Goal: Task Accomplishment & Management: Manage account settings

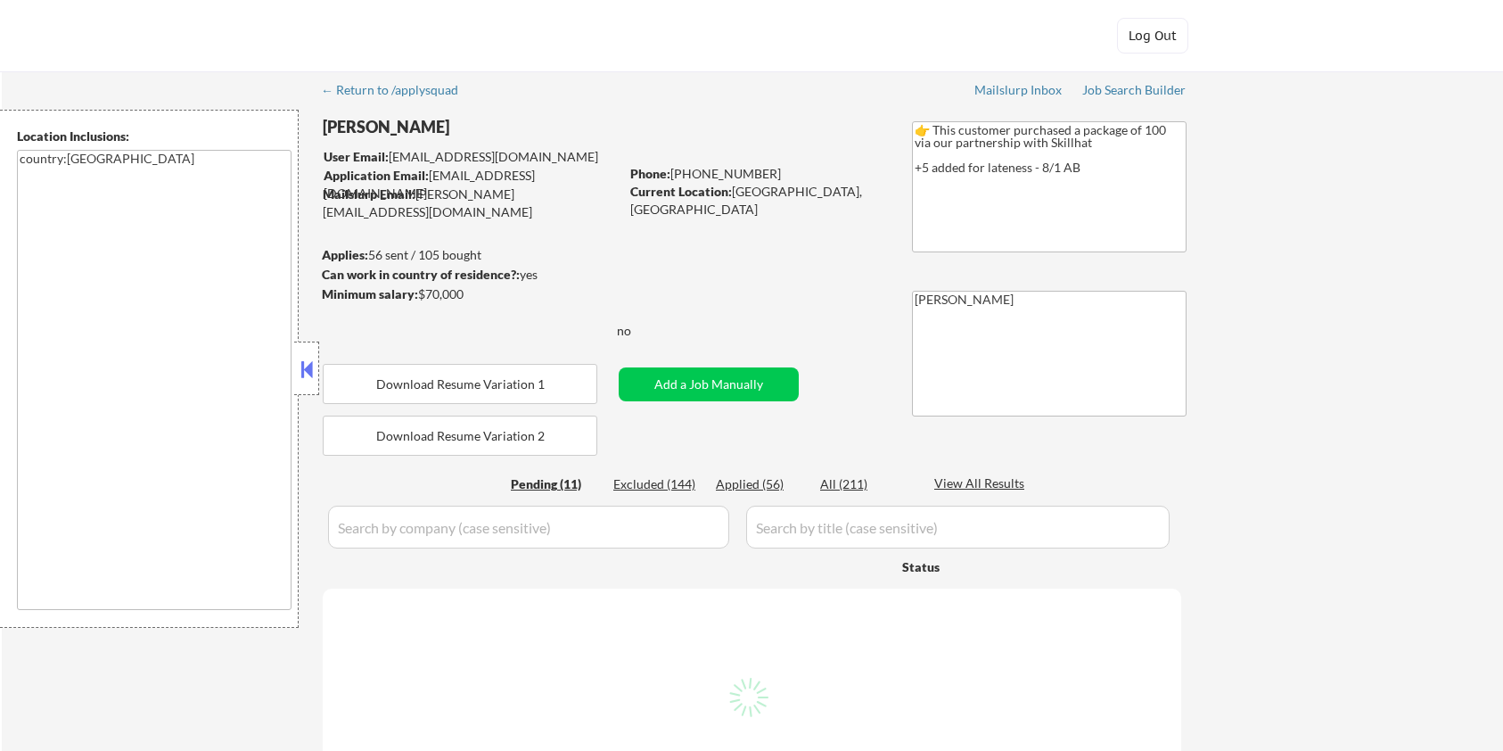
select select ""pending""
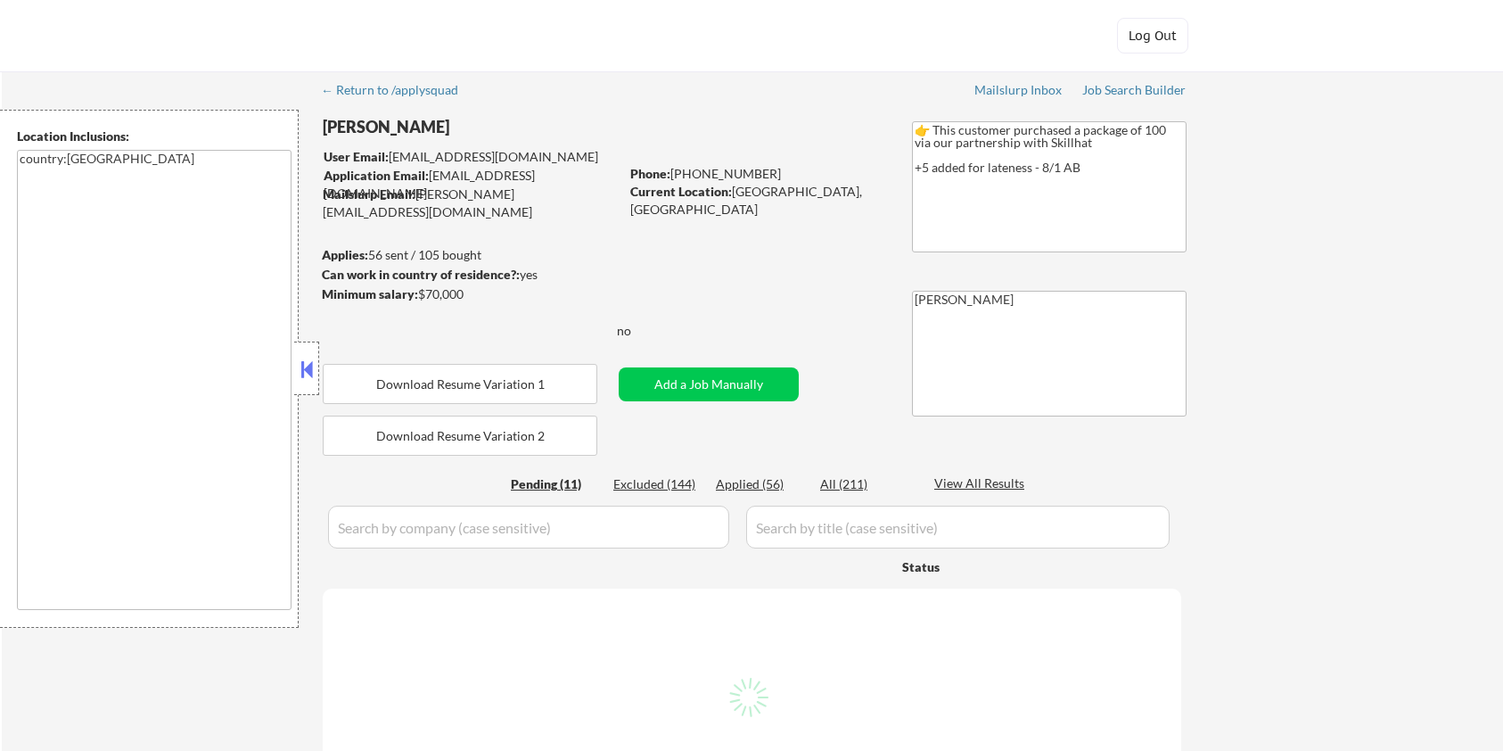
select select ""pending""
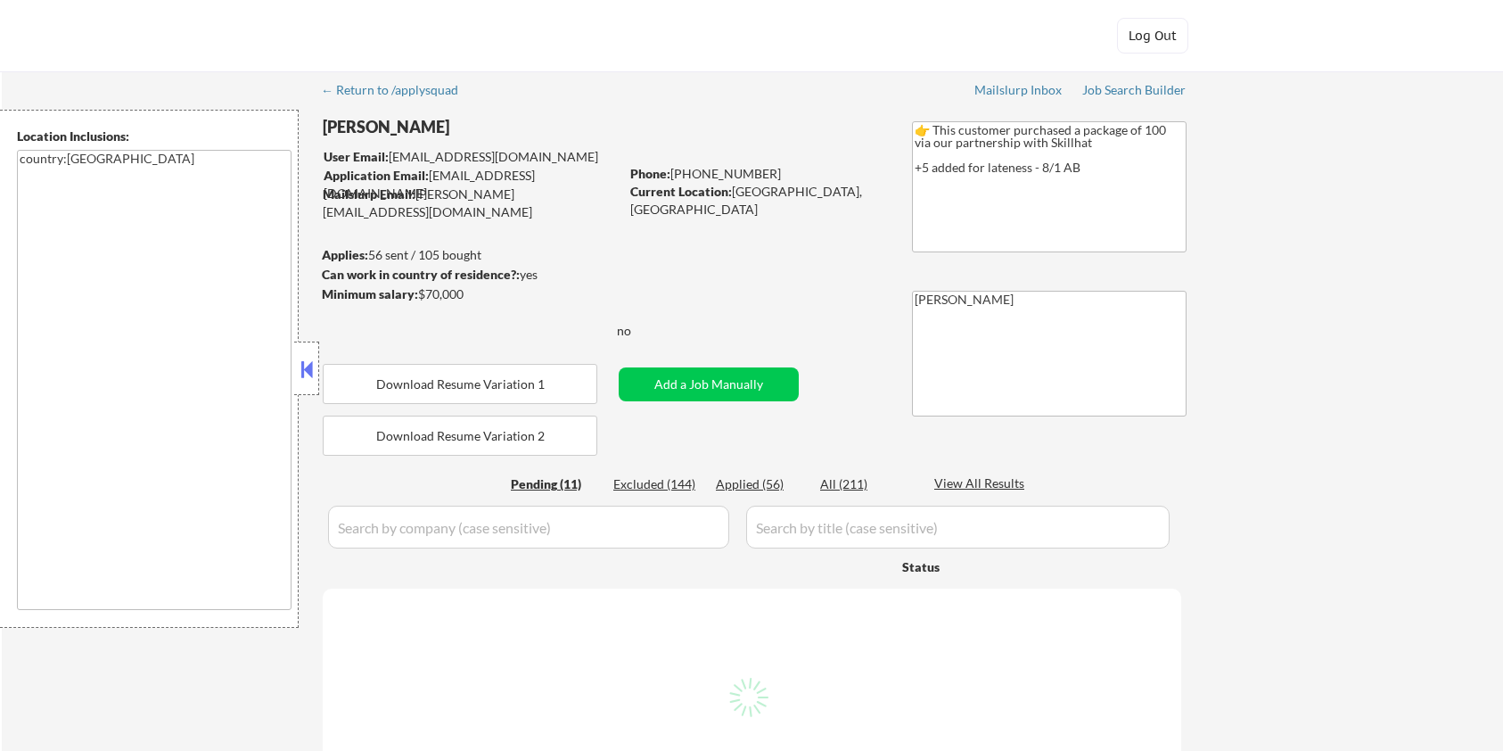
select select ""pending""
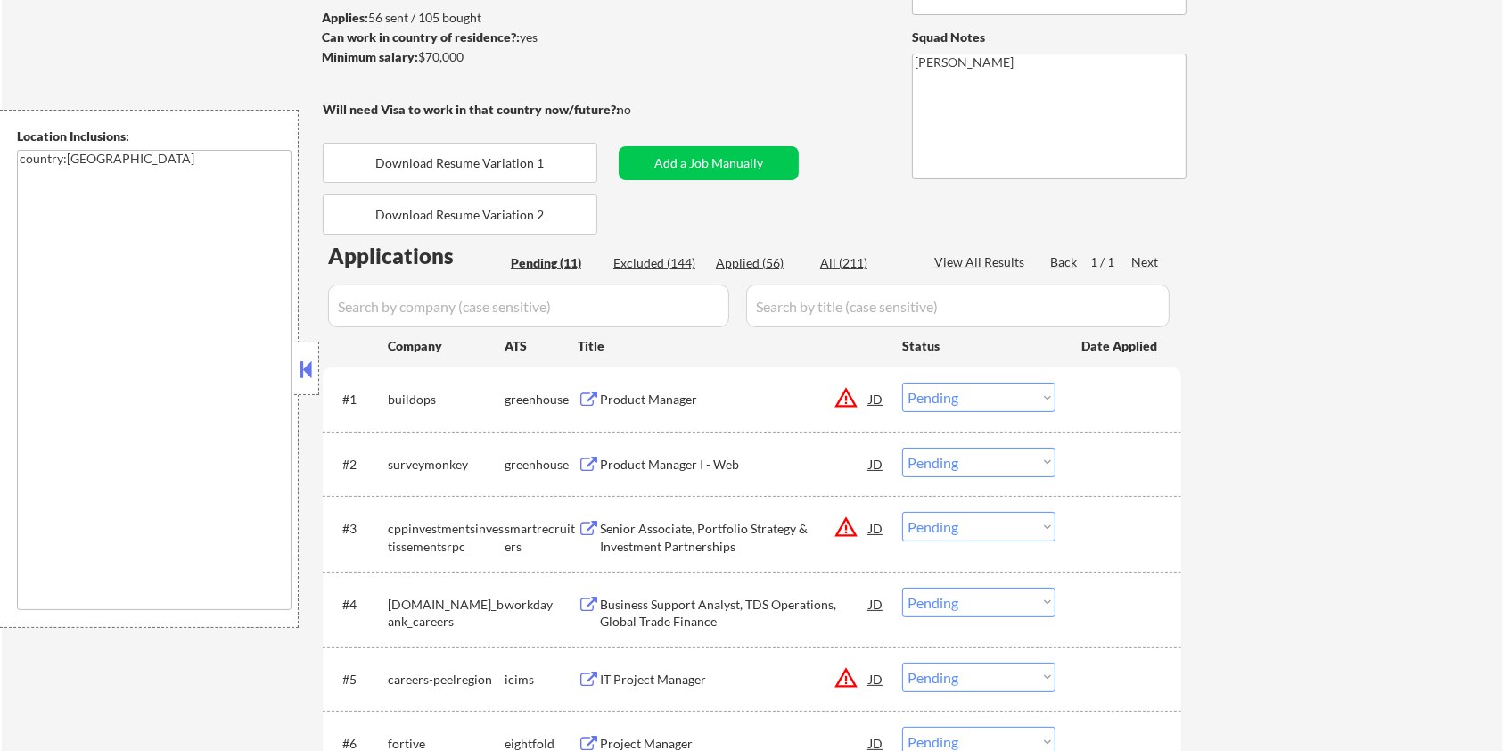
scroll to position [237, 0]
click at [1009, 401] on select "Choose an option... Pending Applied Excluded (Questions) Excluded (Expired) Exc…" at bounding box center [978, 397] width 153 height 29
click at [902, 383] on select "Choose an option... Pending Applied Excluded (Questions) Excluded (Expired) Exc…" at bounding box center [978, 397] width 153 height 29
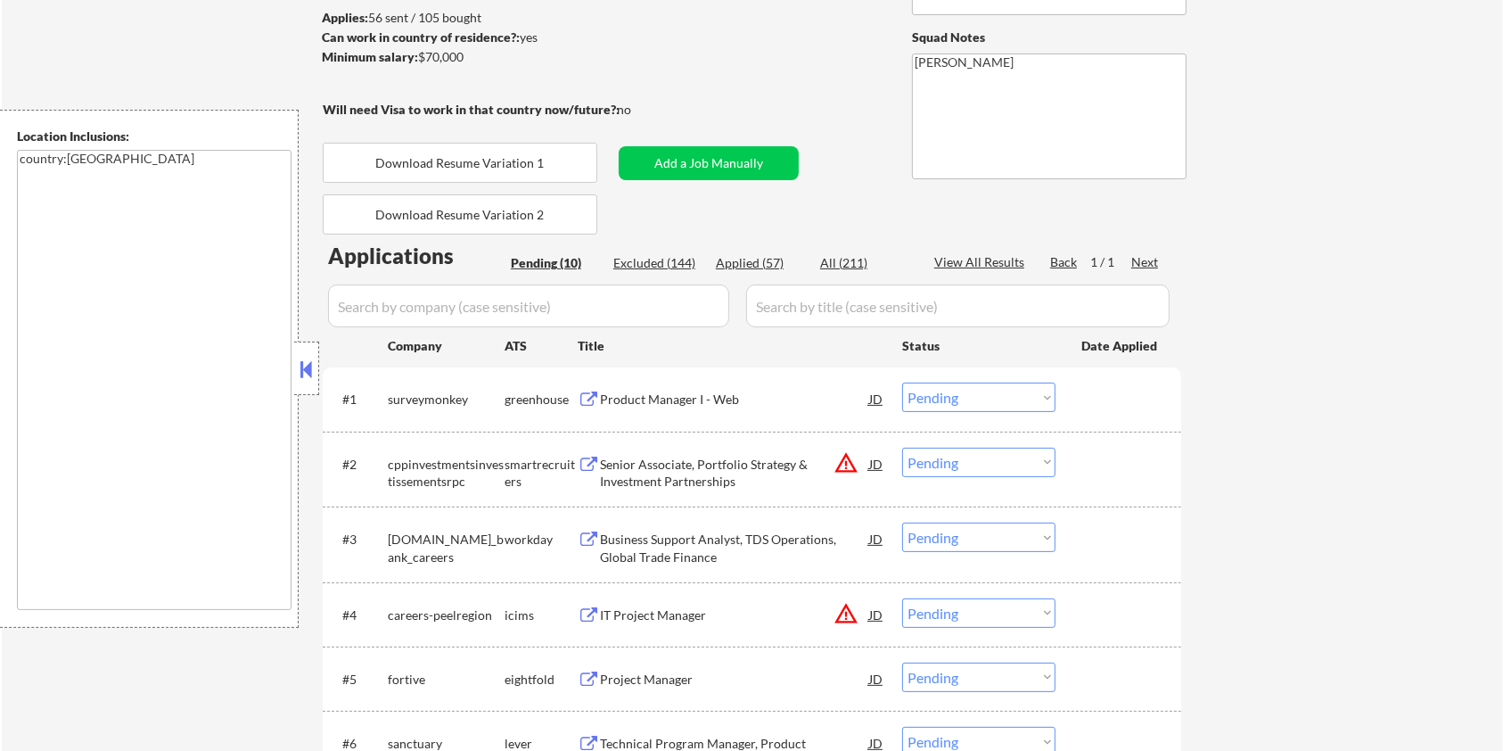
click at [603, 398] on div "Product Manager I - Web" at bounding box center [734, 400] width 269 height 18
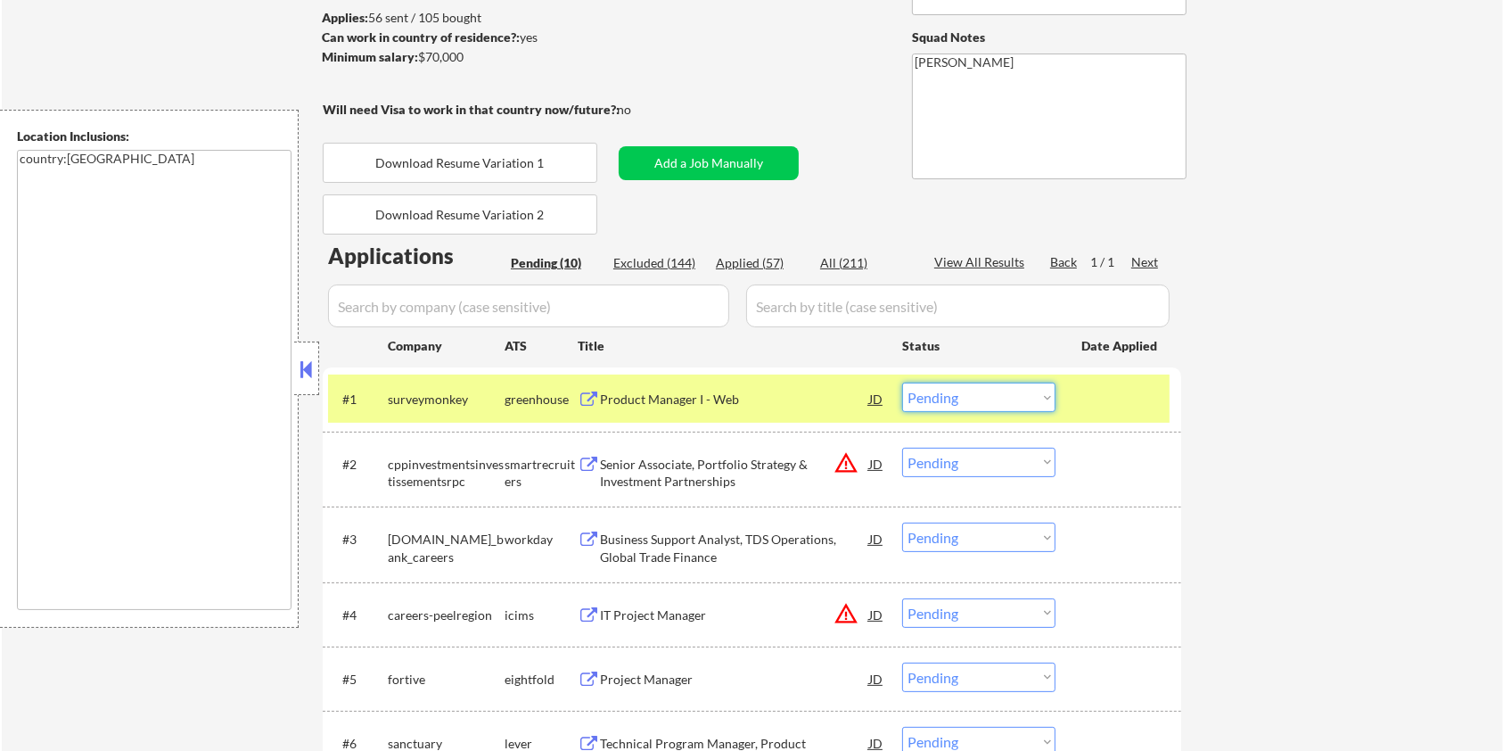
click at [1009, 395] on select "Choose an option... Pending Applied Excluded (Questions) Excluded (Expired) Exc…" at bounding box center [978, 397] width 153 height 29
click at [902, 383] on select "Choose an option... Pending Applied Excluded (Questions) Excluded (Expired) Exc…" at bounding box center [978, 397] width 153 height 29
select select ""pending""
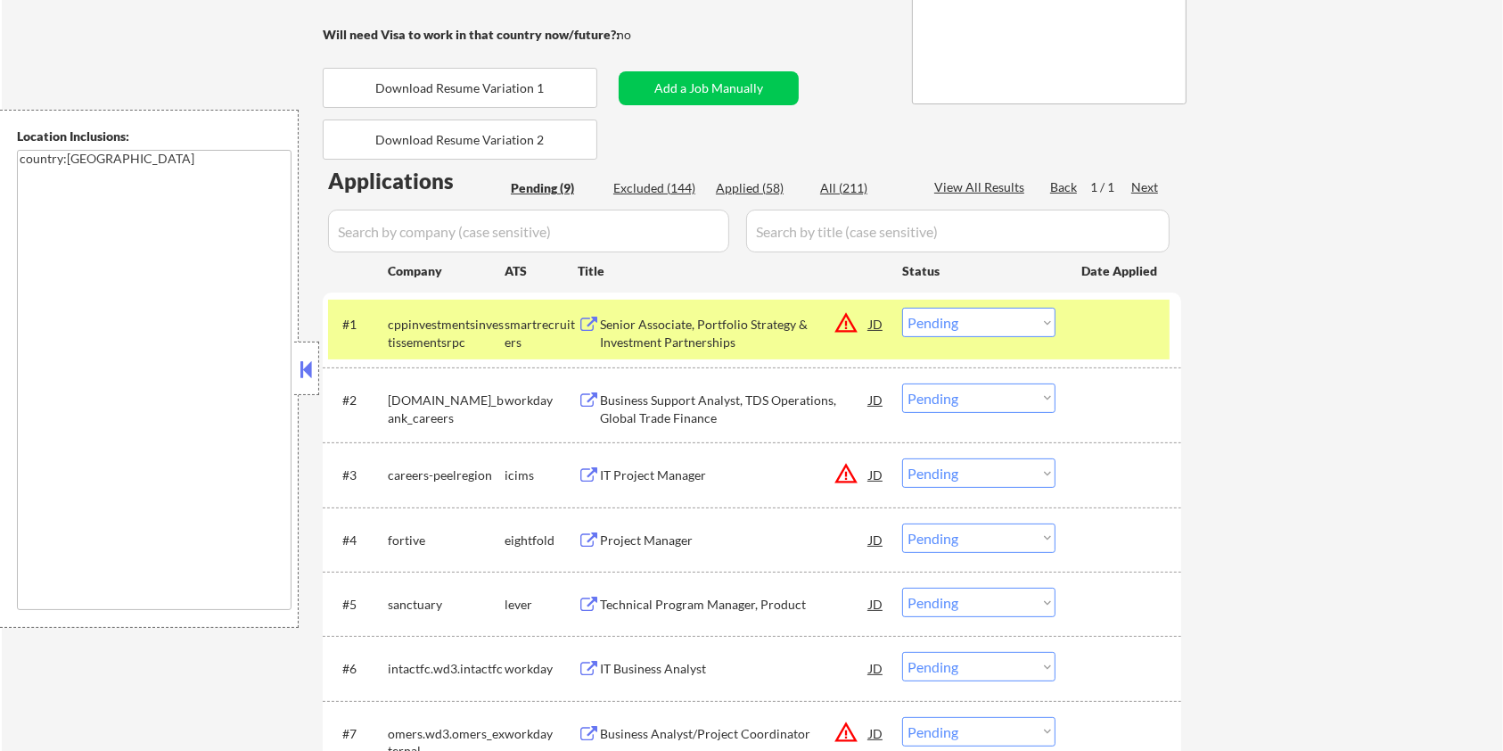
scroll to position [357, 0]
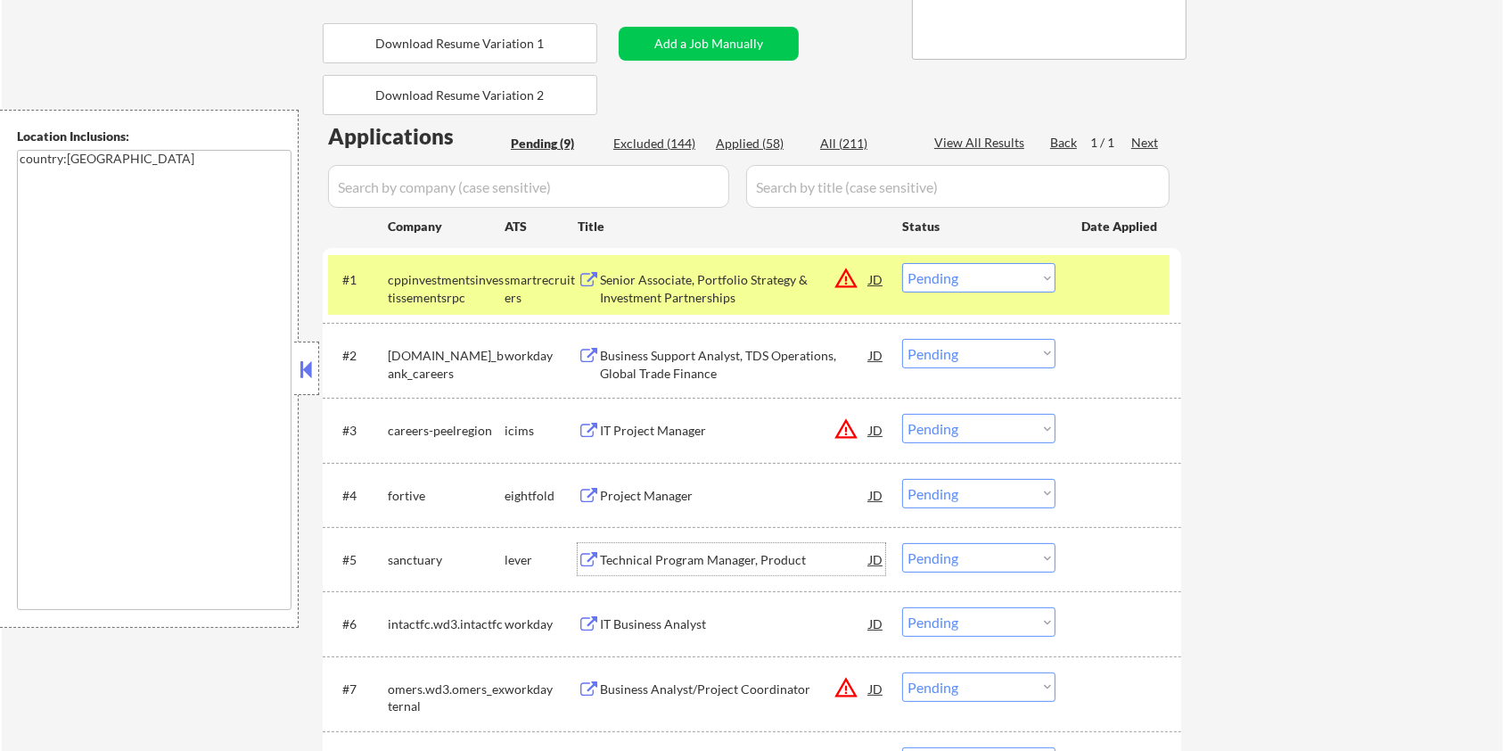
click at [663, 555] on div "Technical Program Manager, Product" at bounding box center [734, 560] width 269 height 18
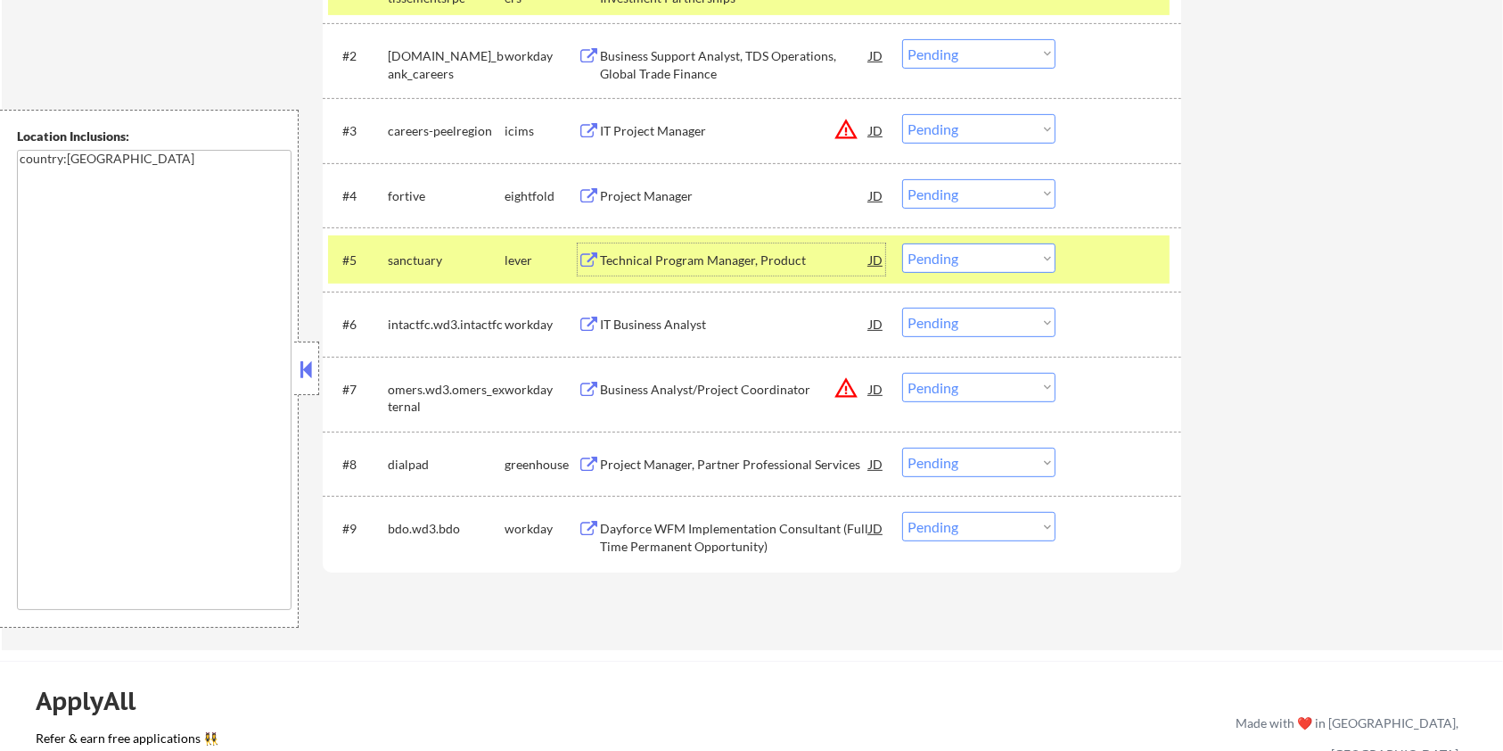
scroll to position [832, 0]
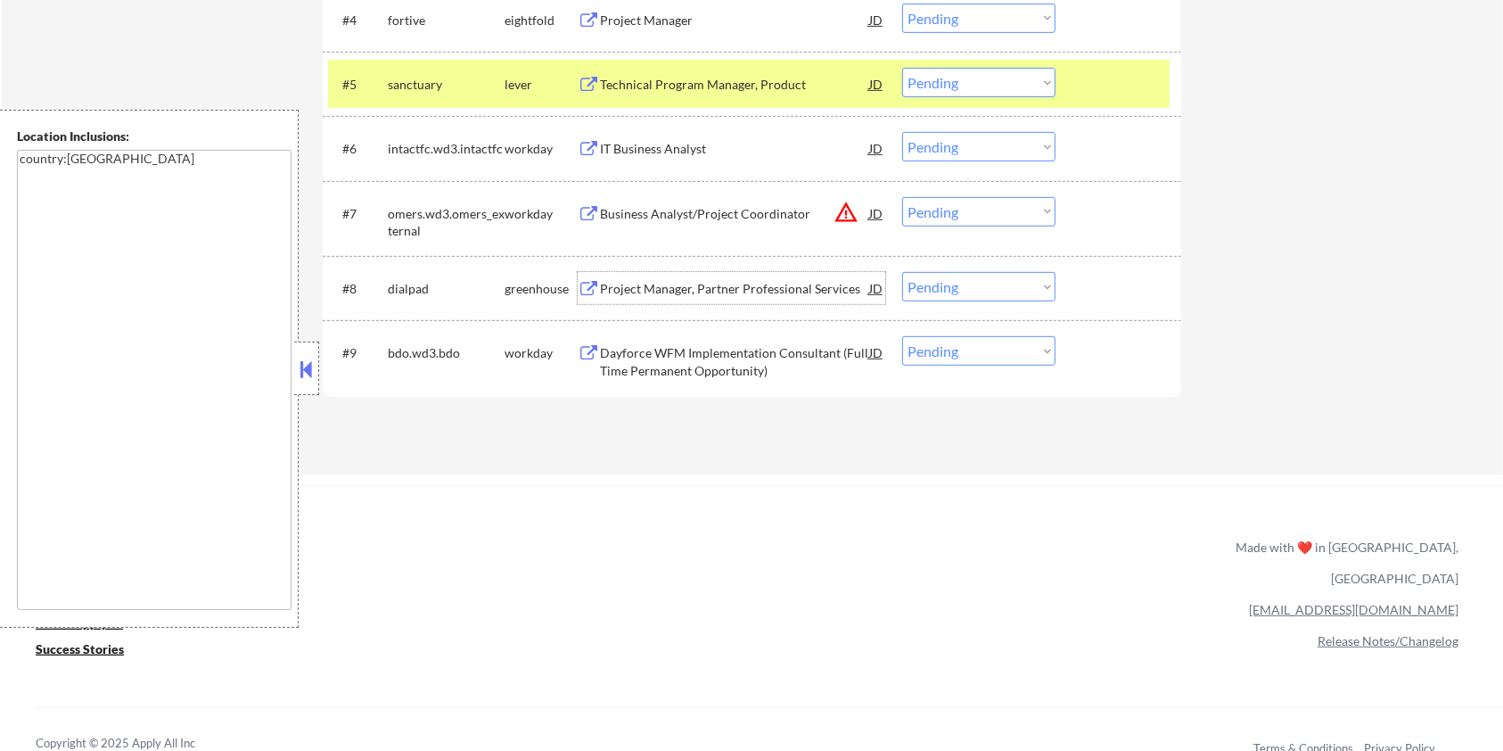
click at [670, 286] on div "Project Manager, Partner Professional Services" at bounding box center [734, 289] width 269 height 18
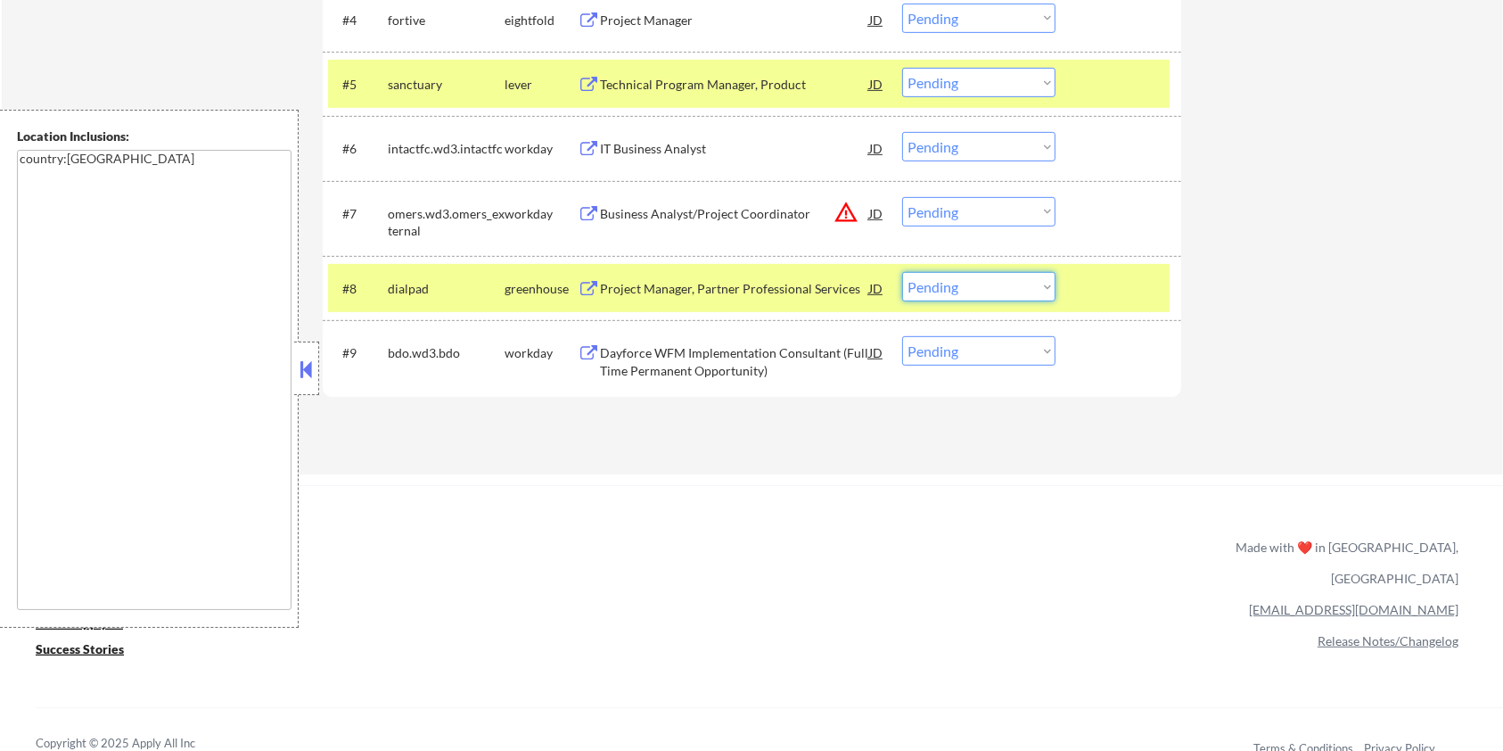
click at [957, 284] on select "Choose an option... Pending Applied Excluded (Questions) Excluded (Expired) Exc…" at bounding box center [978, 286] width 153 height 29
click at [902, 272] on select "Choose an option... Pending Applied Excluded (Questions) Excluded (Expired) Exc…" at bounding box center [978, 286] width 153 height 29
select select ""pending""
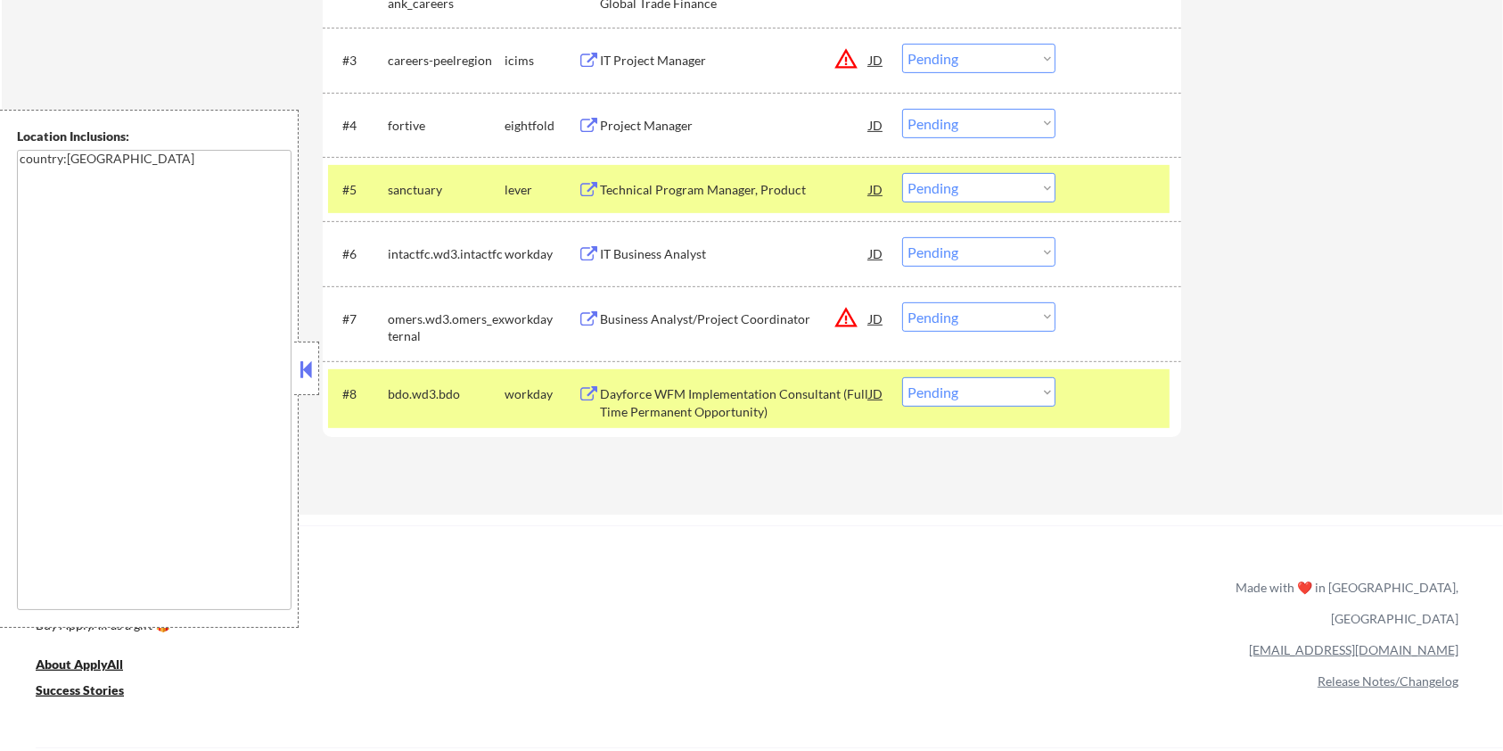
scroll to position [475, 0]
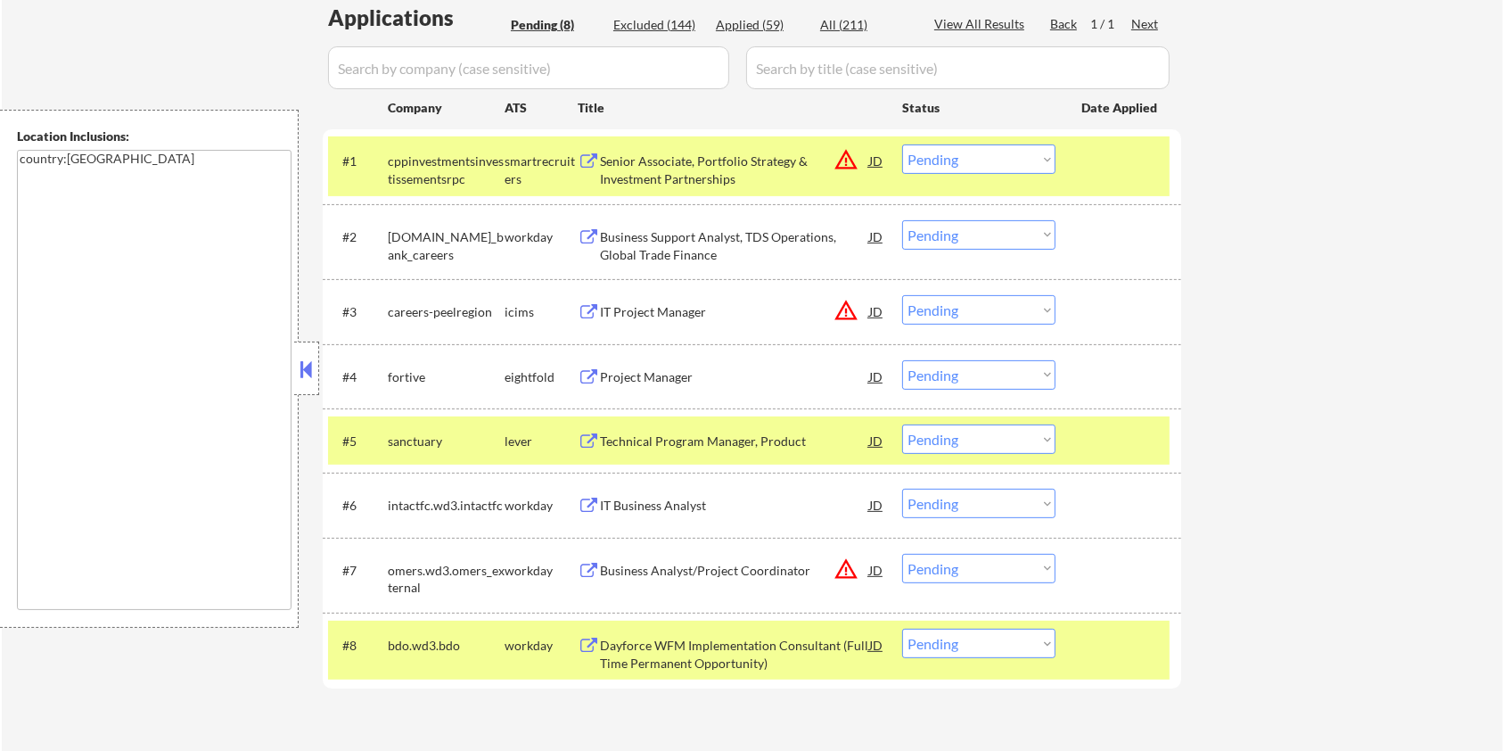
click at [671, 155] on div "Senior Associate, Portfolio Strategy & Investment Partnerships" at bounding box center [734, 169] width 269 height 35
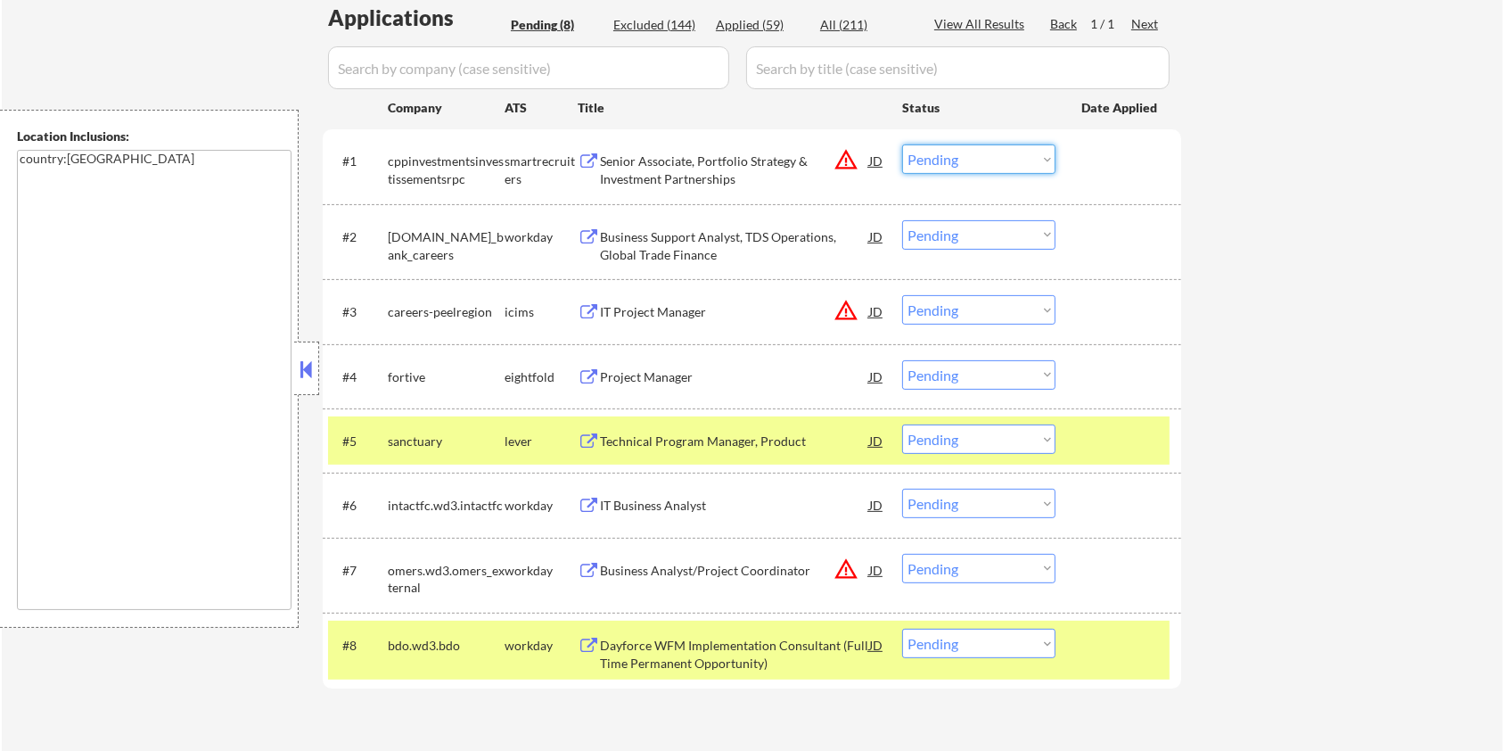
click at [946, 153] on select "Choose an option... Pending Applied Excluded (Questions) Excluded (Expired) Exc…" at bounding box center [978, 158] width 153 height 29
click at [902, 144] on select "Choose an option... Pending Applied Excluded (Questions) Excluded (Expired) Exc…" at bounding box center [978, 158] width 153 height 29
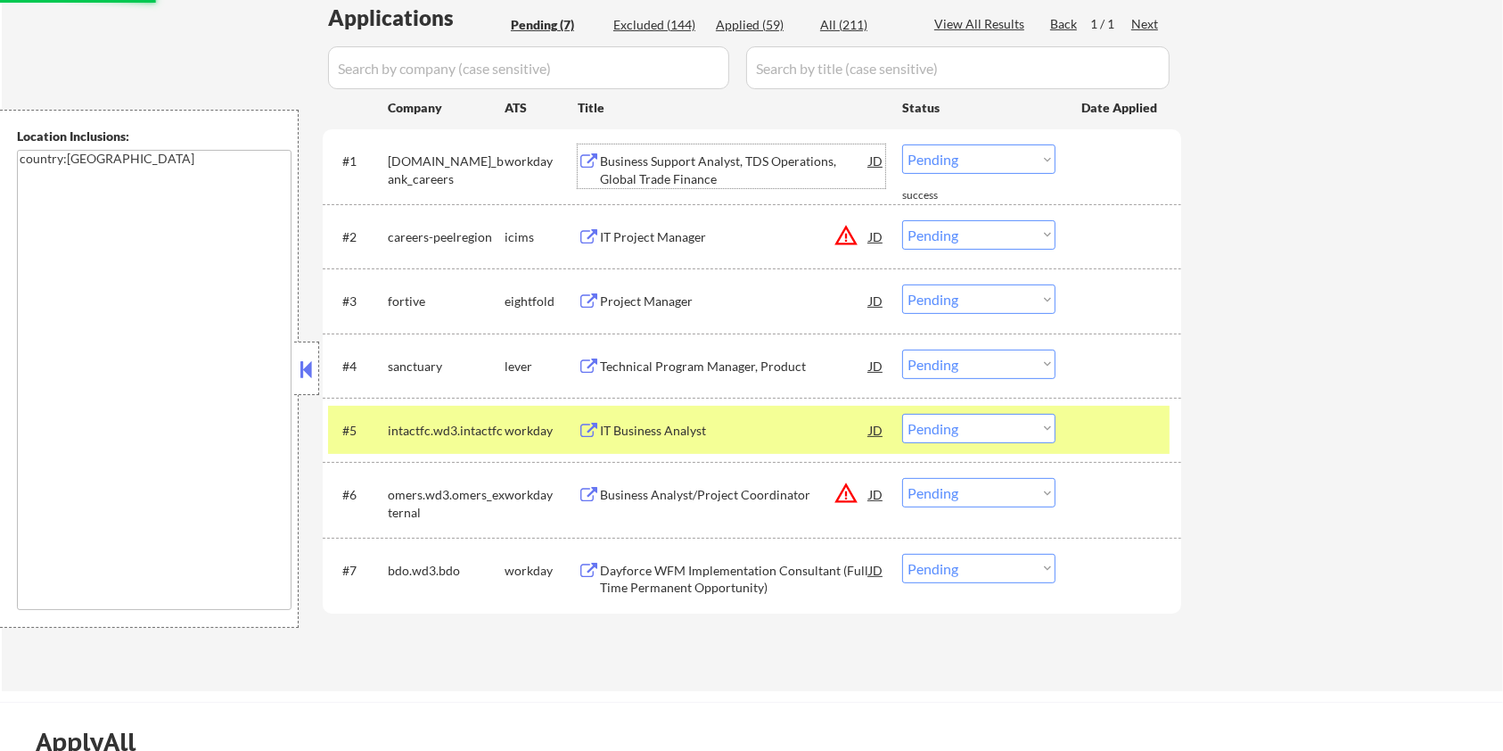
click at [671, 157] on div "Business Support Analyst, TDS Operations, Global Trade Finance" at bounding box center [734, 169] width 269 height 35
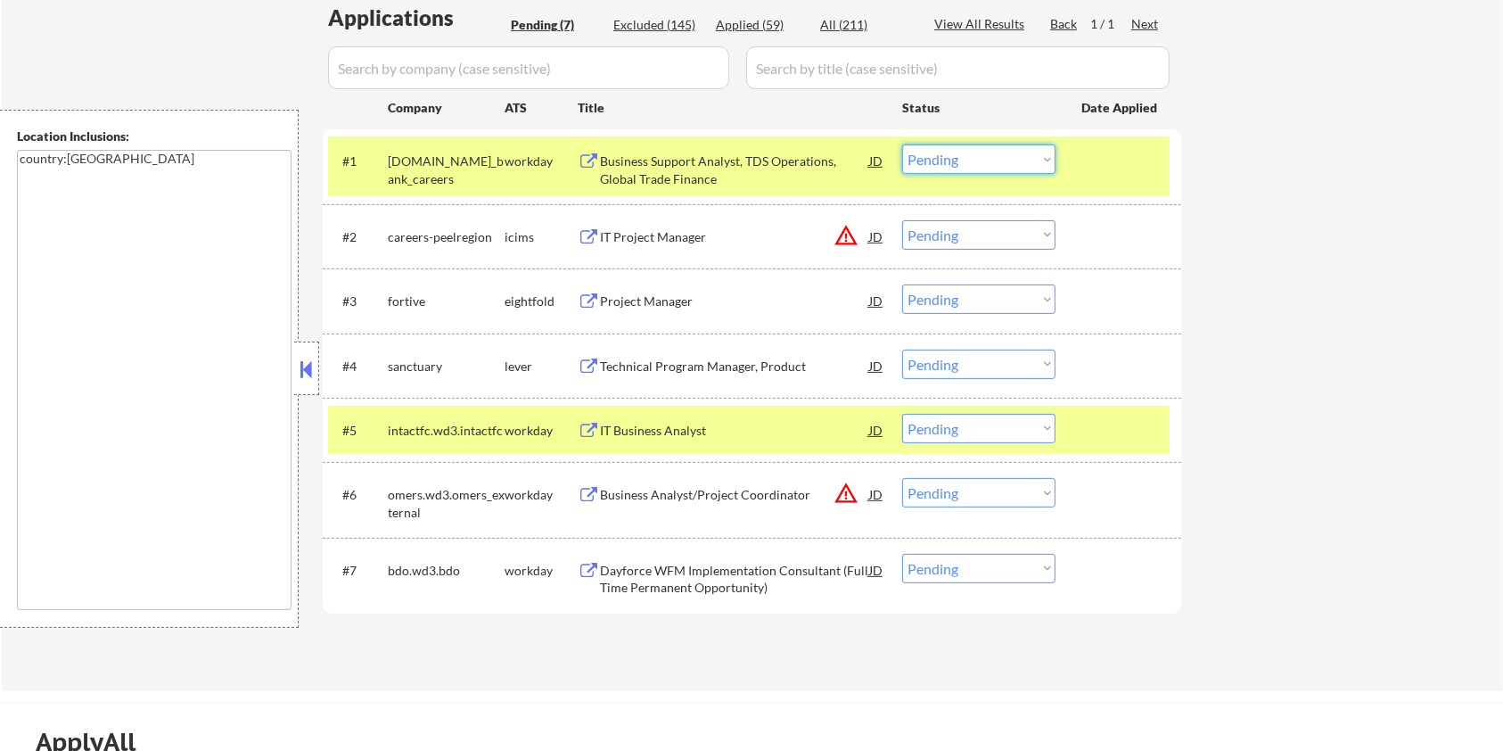
click at [964, 167] on select "Choose an option... Pending Applied Excluded (Questions) Excluded (Expired) Exc…" at bounding box center [978, 158] width 153 height 29
click at [902, 144] on select "Choose an option... Pending Applied Excluded (Questions) Excluded (Expired) Exc…" at bounding box center [978, 158] width 153 height 29
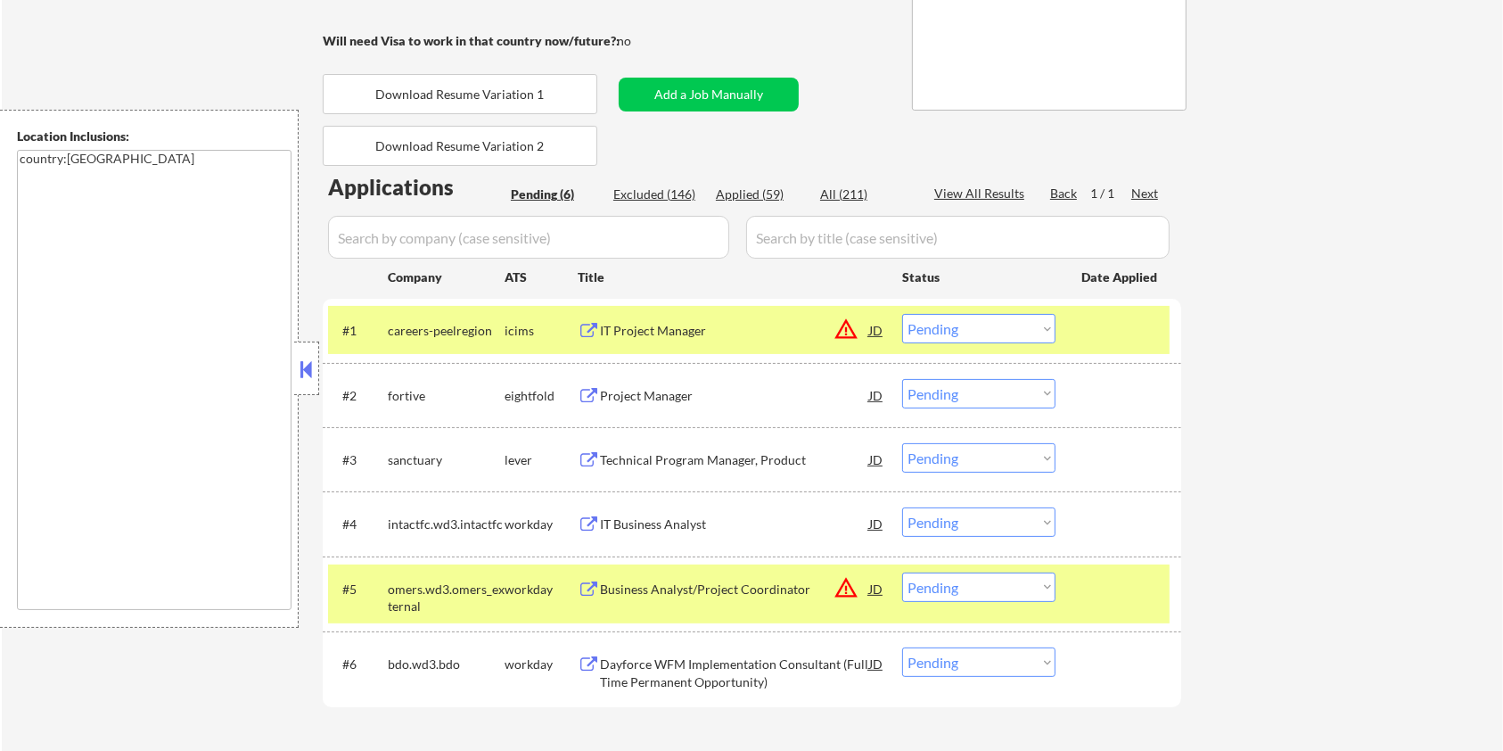
scroll to position [237, 0]
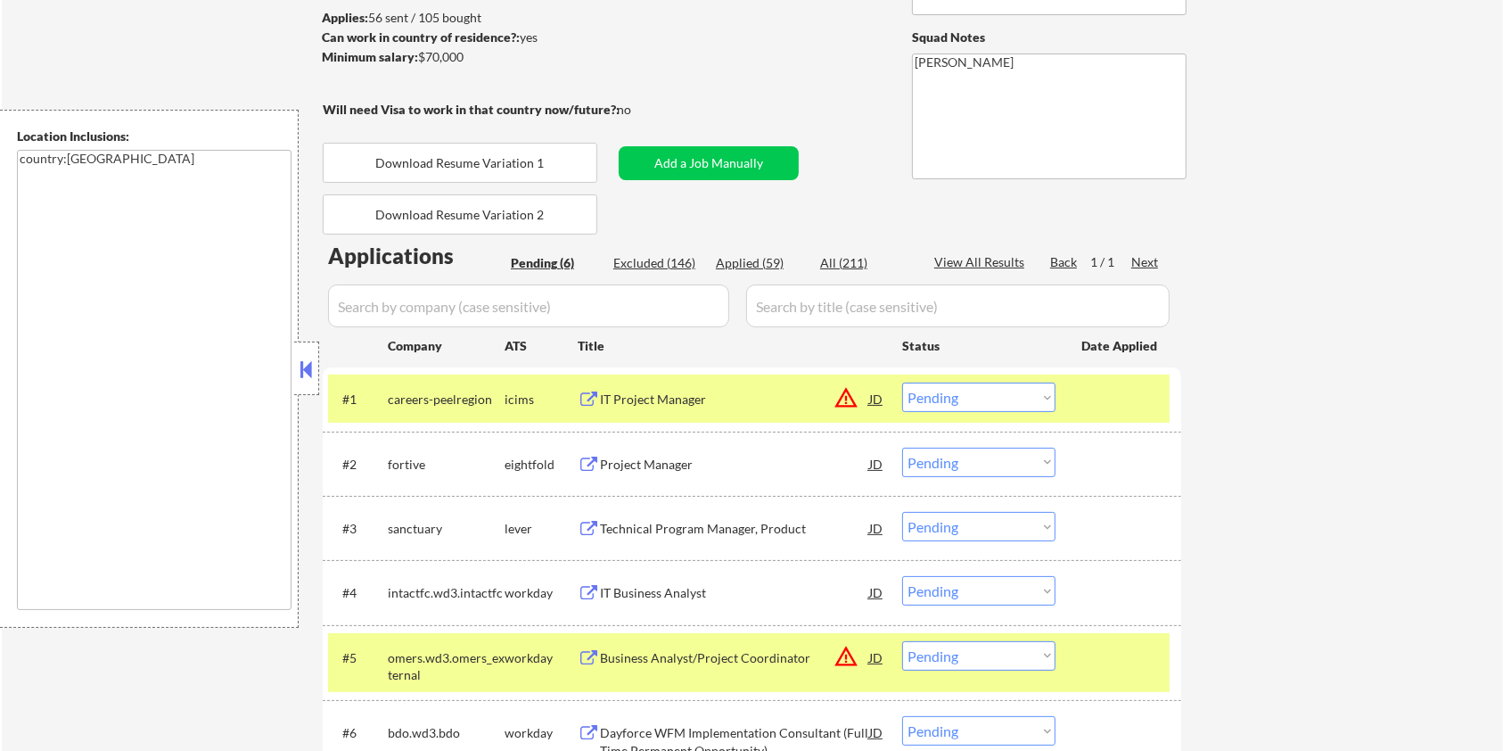
click at [671, 399] on div "IT Project Manager" at bounding box center [734, 400] width 269 height 18
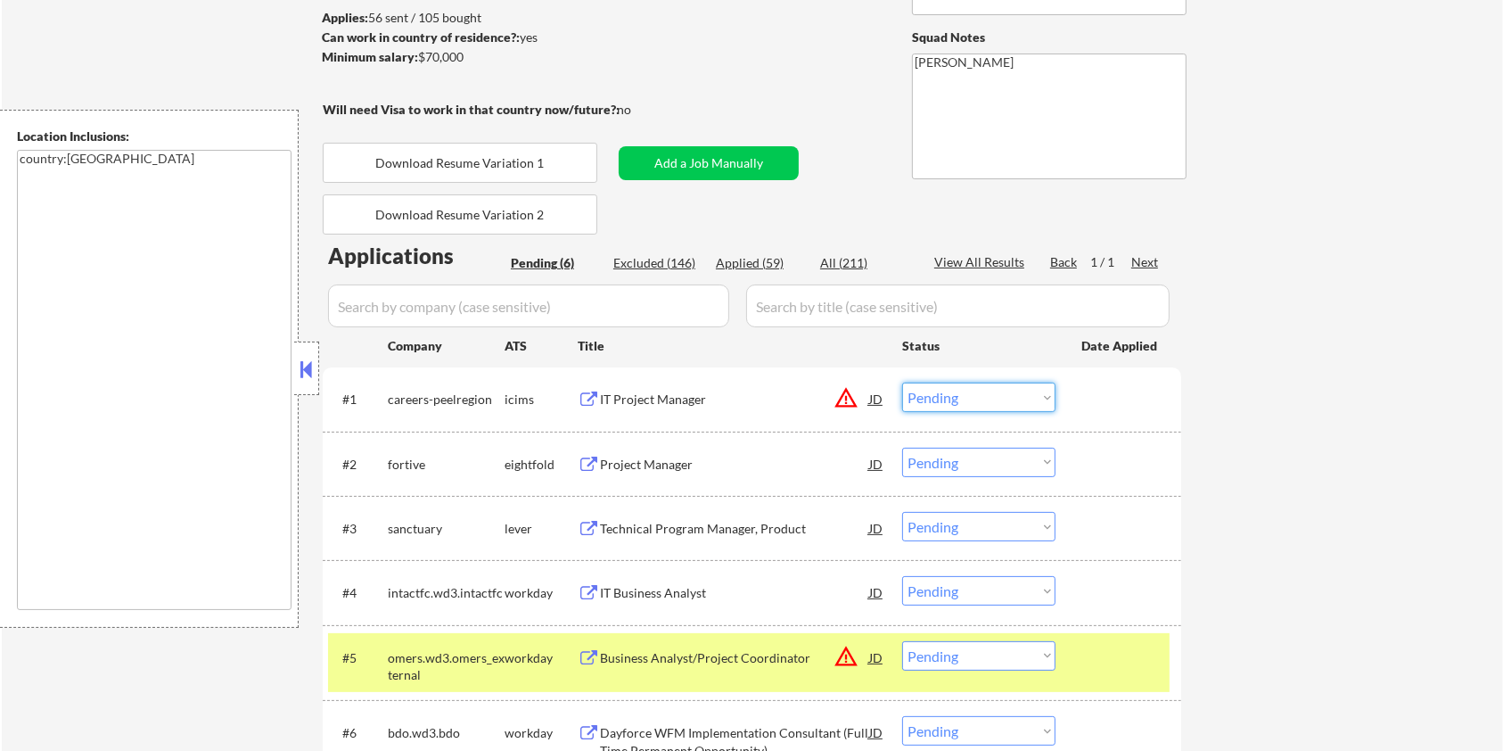
click at [973, 391] on select "Choose an option... Pending Applied Excluded (Questions) Excluded (Expired) Exc…" at bounding box center [978, 397] width 153 height 29
click at [902, 383] on select "Choose an option... Pending Applied Excluded (Questions) Excluded (Expired) Exc…" at bounding box center [978, 397] width 153 height 29
select select ""pending""
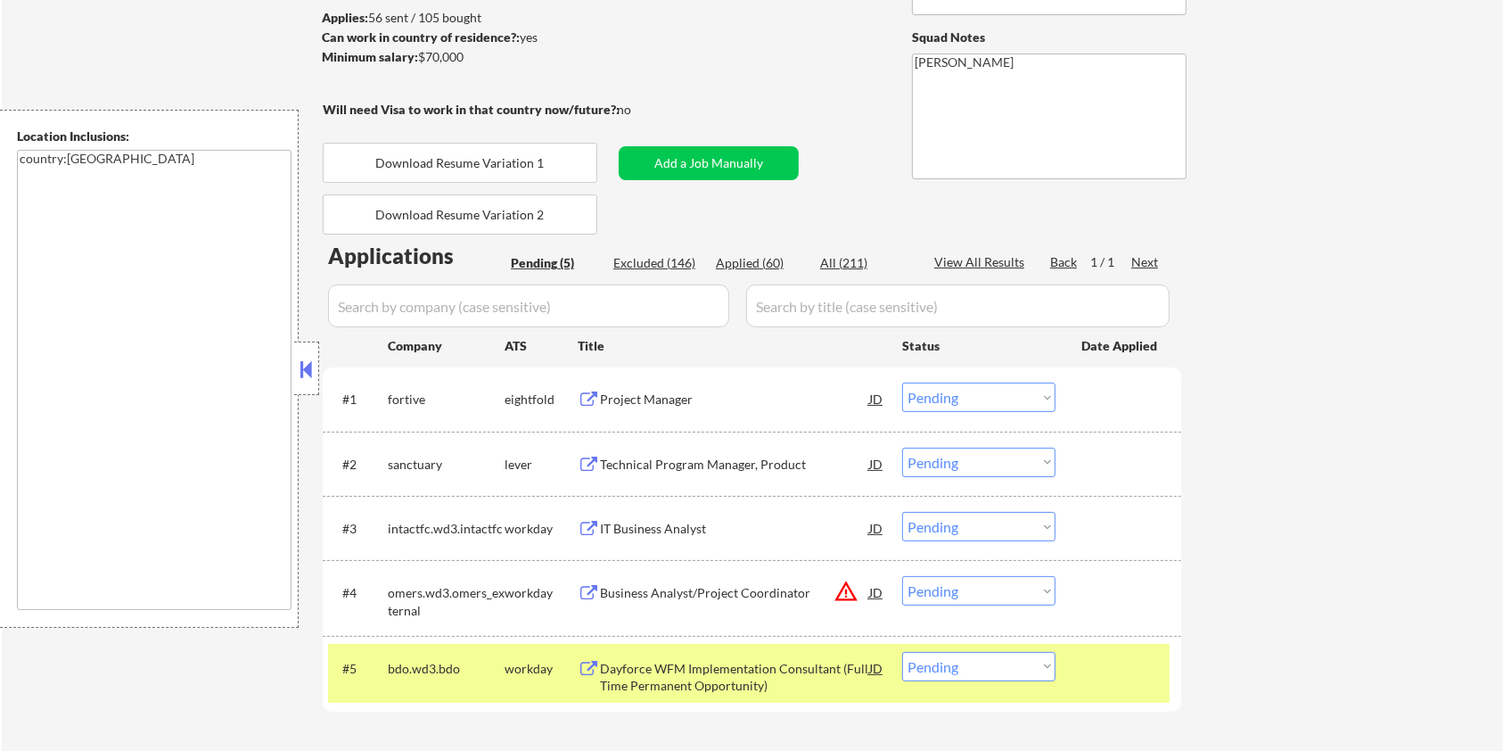
click at [639, 531] on div "IT Business Analyst" at bounding box center [734, 529] width 269 height 18
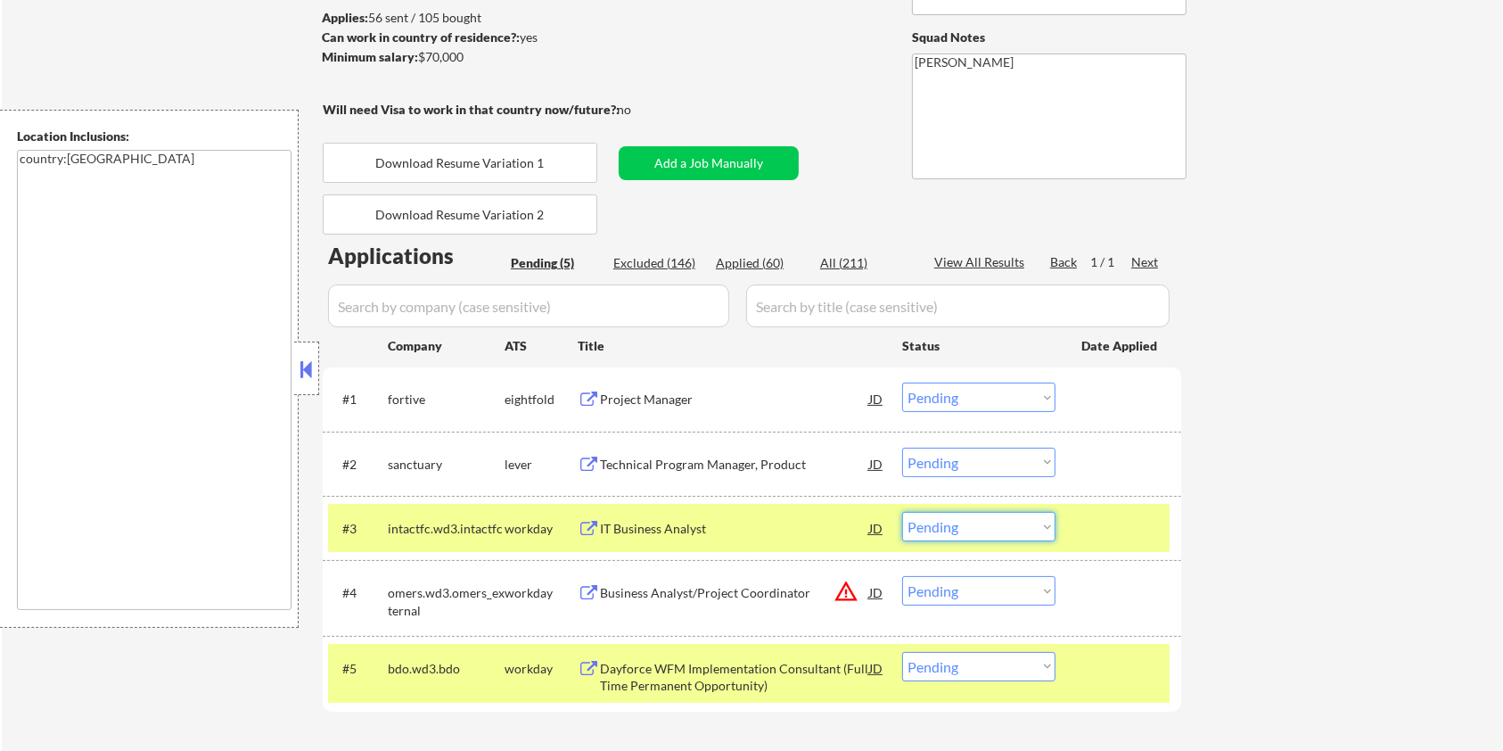
click at [1012, 524] on select "Choose an option... Pending Applied Excluded (Questions) Excluded (Expired) Exc…" at bounding box center [978, 526] width 153 height 29
click at [902, 512] on select "Choose an option... Pending Applied Excluded (Questions) Excluded (Expired) Exc…" at bounding box center [978, 526] width 153 height 29
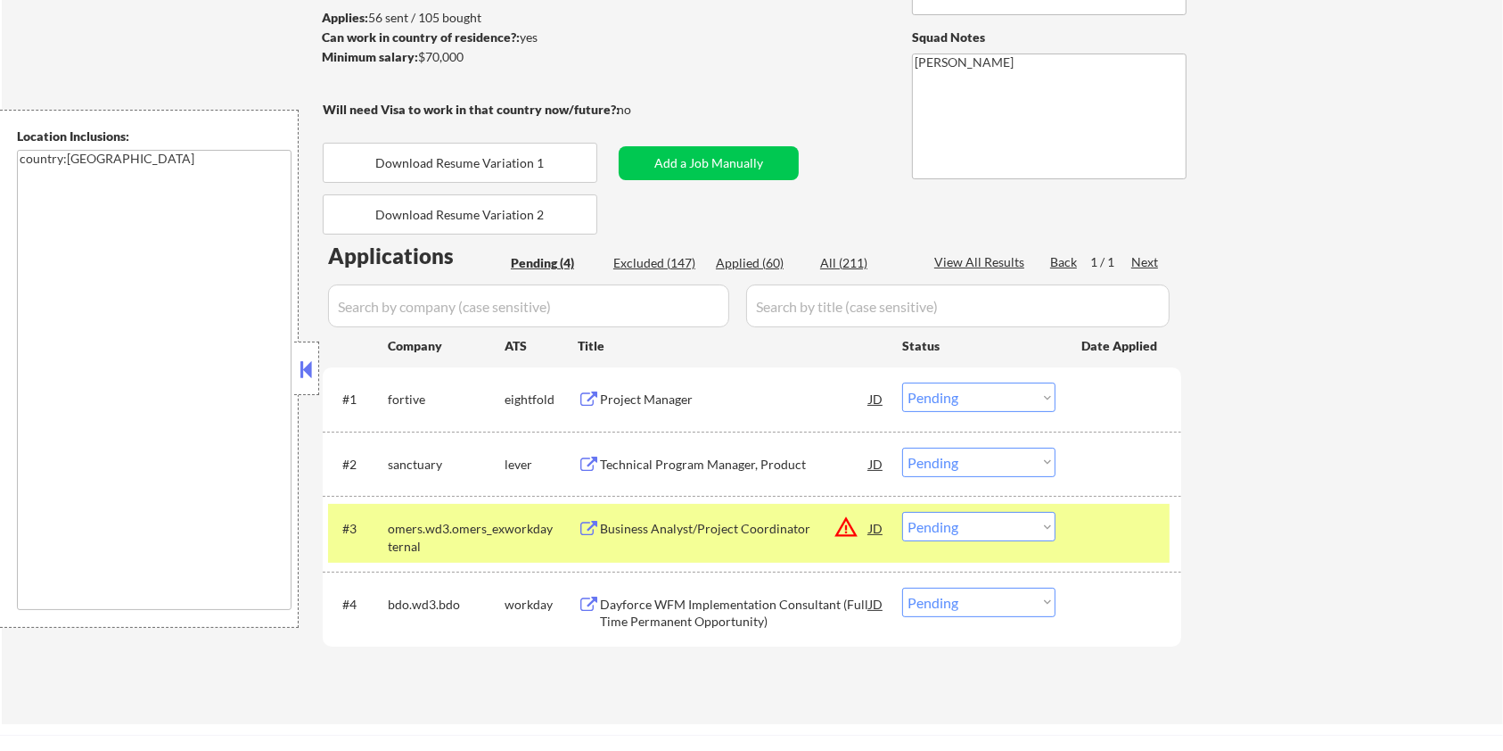
click at [690, 530] on div "Business Analyst/Project Coordinator" at bounding box center [734, 529] width 269 height 18
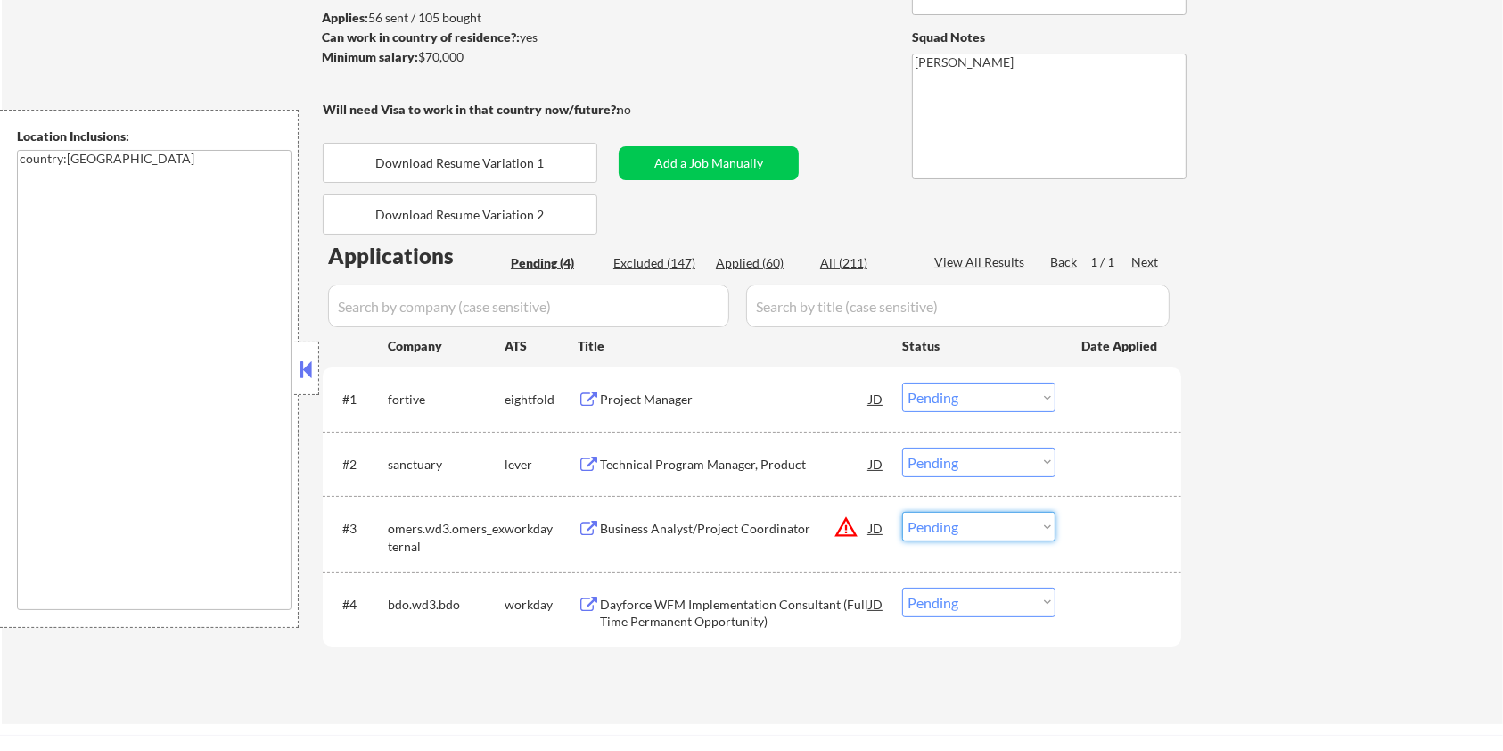
click at [969, 531] on select "Choose an option... Pending Applied Excluded (Questions) Excluded (Expired) Exc…" at bounding box center [978, 526] width 153 height 29
click at [902, 512] on select "Choose an option... Pending Applied Excluded (Questions) Excluded (Expired) Exc…" at bounding box center [978, 526] width 153 height 29
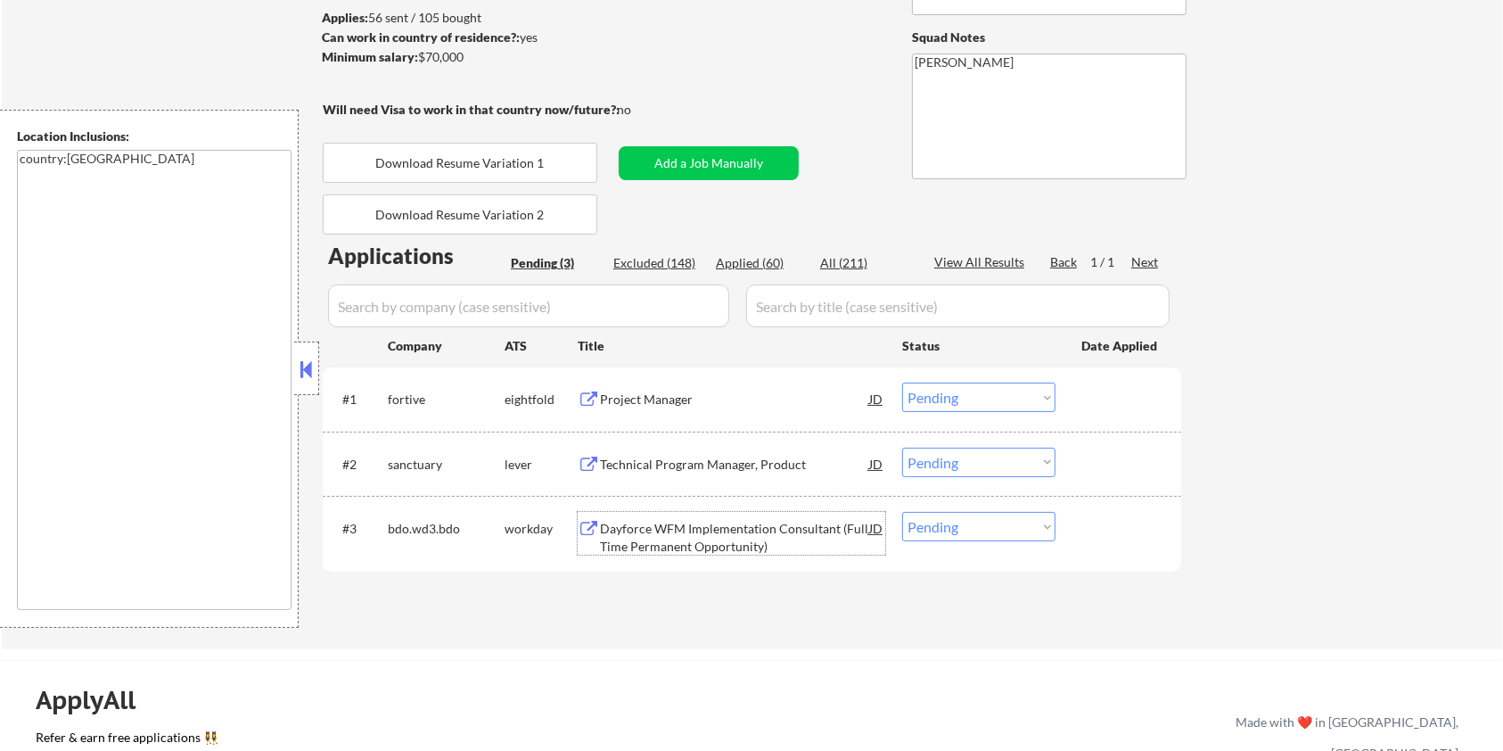
click at [751, 541] on div "Dayforce WFM Implementation Consultant (Full Time Permanent Opportunity)" at bounding box center [734, 537] width 269 height 35
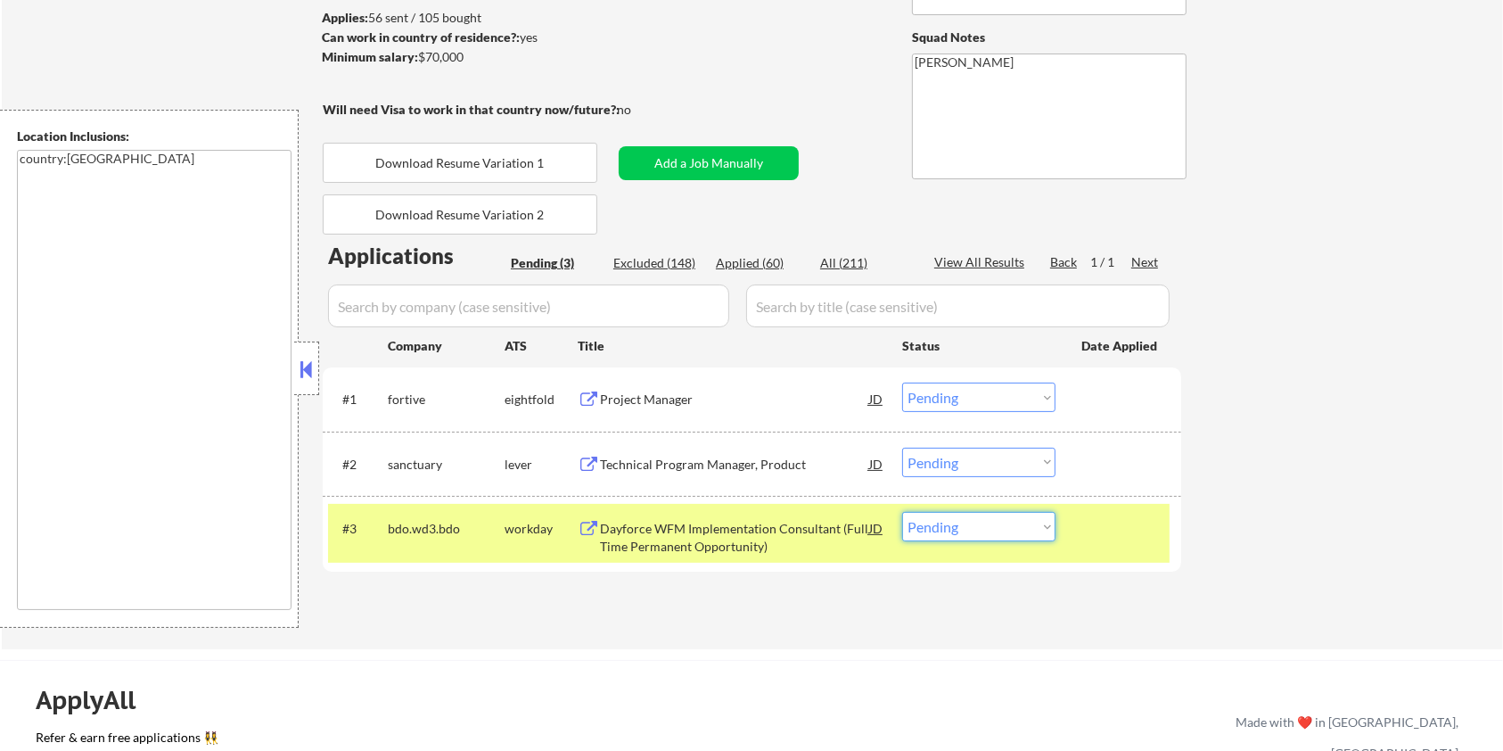
click at [982, 523] on select "Choose an option... Pending Applied Excluded (Questions) Excluded (Expired) Exc…" at bounding box center [978, 526] width 153 height 29
select select ""excluded__bad_match_""
click at [902, 512] on select "Choose an option... Pending Applied Excluded (Questions) Excluded (Expired) Exc…" at bounding box center [978, 526] width 153 height 29
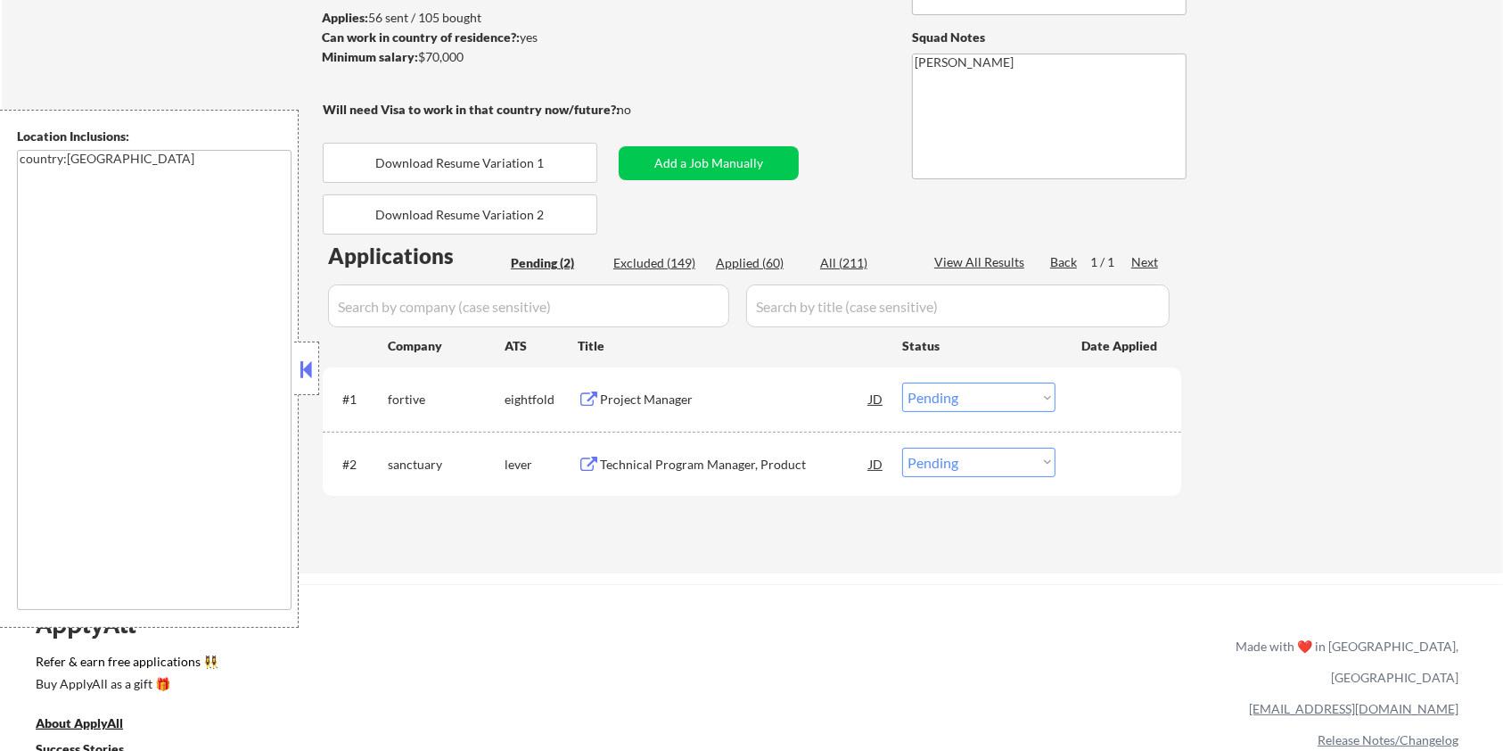
click at [628, 394] on div "Project Manager" at bounding box center [734, 400] width 269 height 18
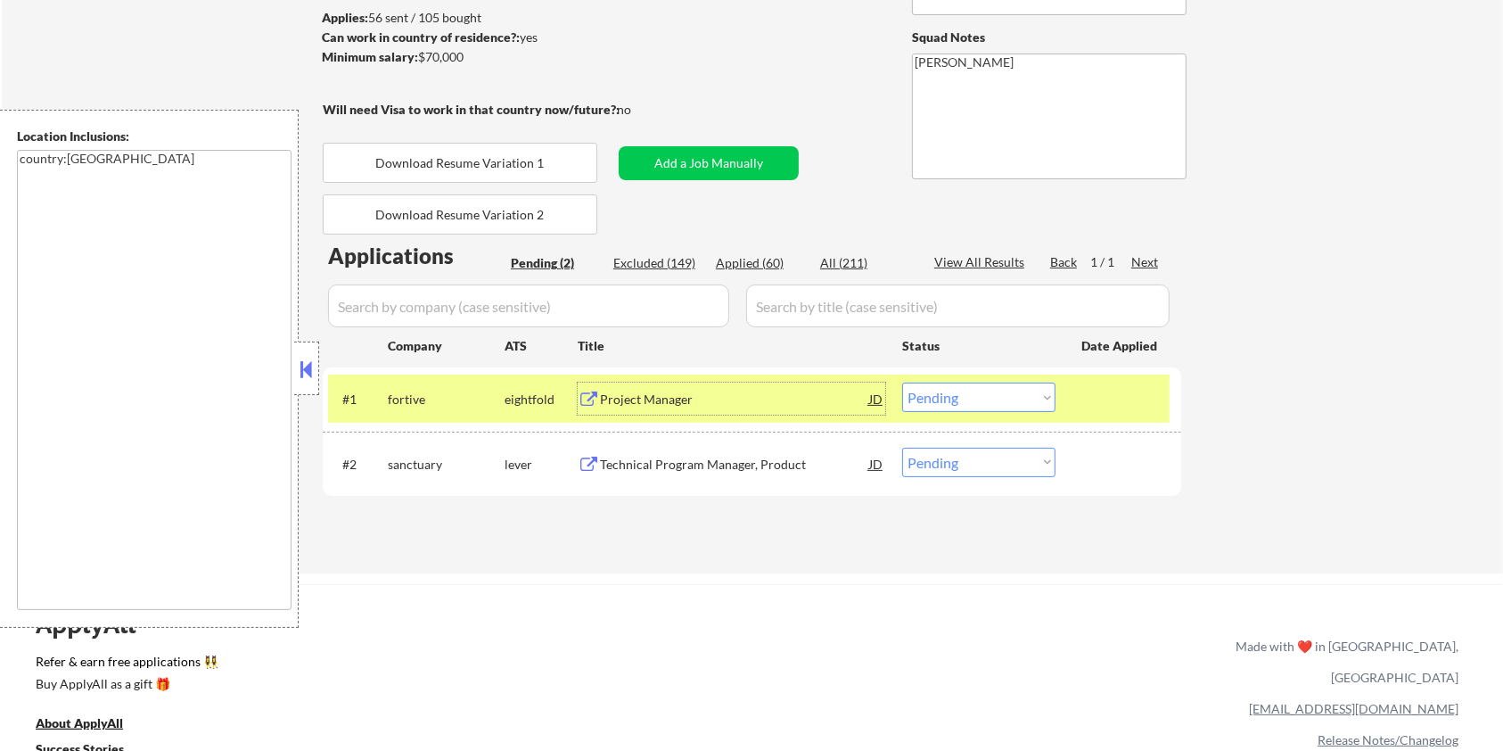
click at [938, 398] on select "Choose an option... Pending Applied Excluded (Questions) Excluded (Expired) Exc…" at bounding box center [978, 397] width 153 height 29
click at [902, 383] on select "Choose an option... Pending Applied Excluded (Questions) Excluded (Expired) Exc…" at bounding box center [978, 397] width 153 height 29
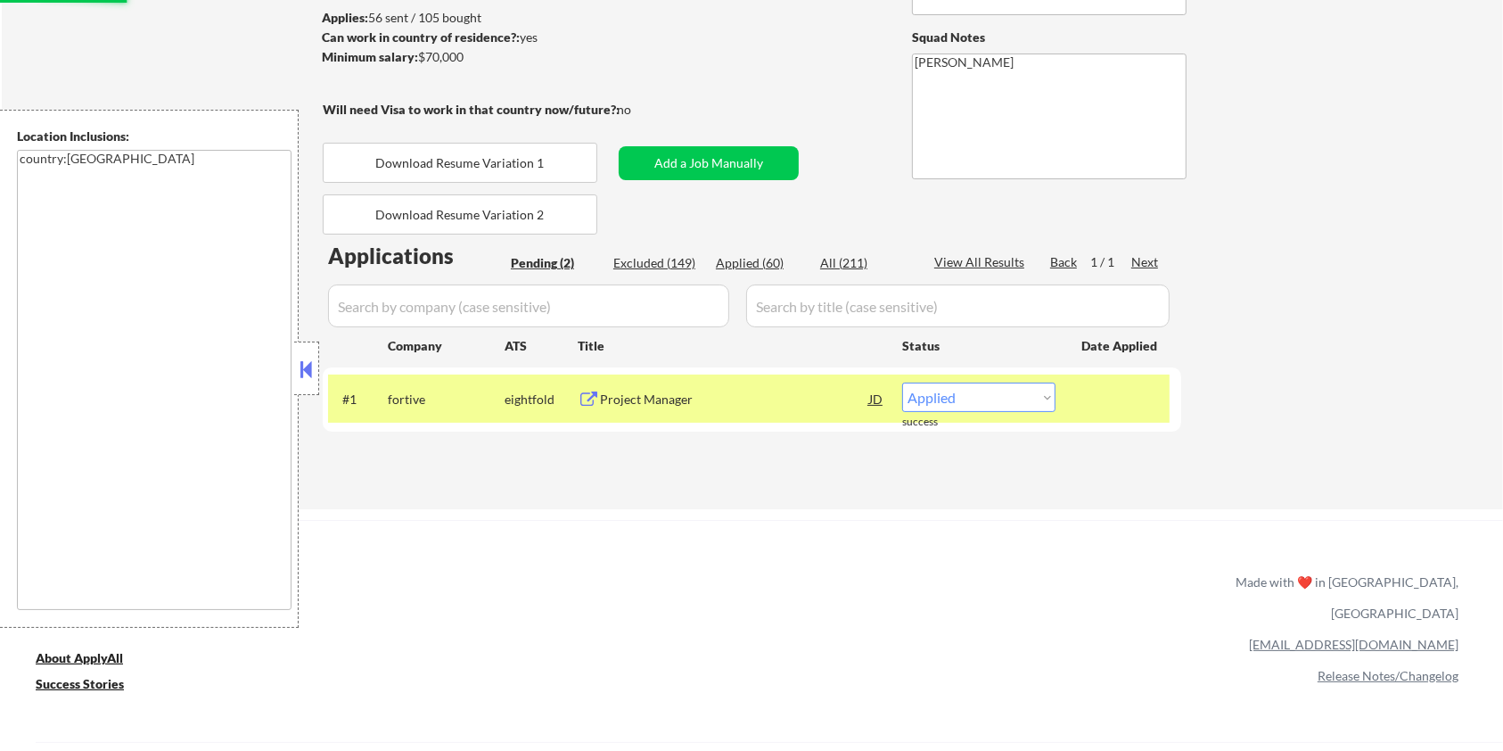
select select ""pending""
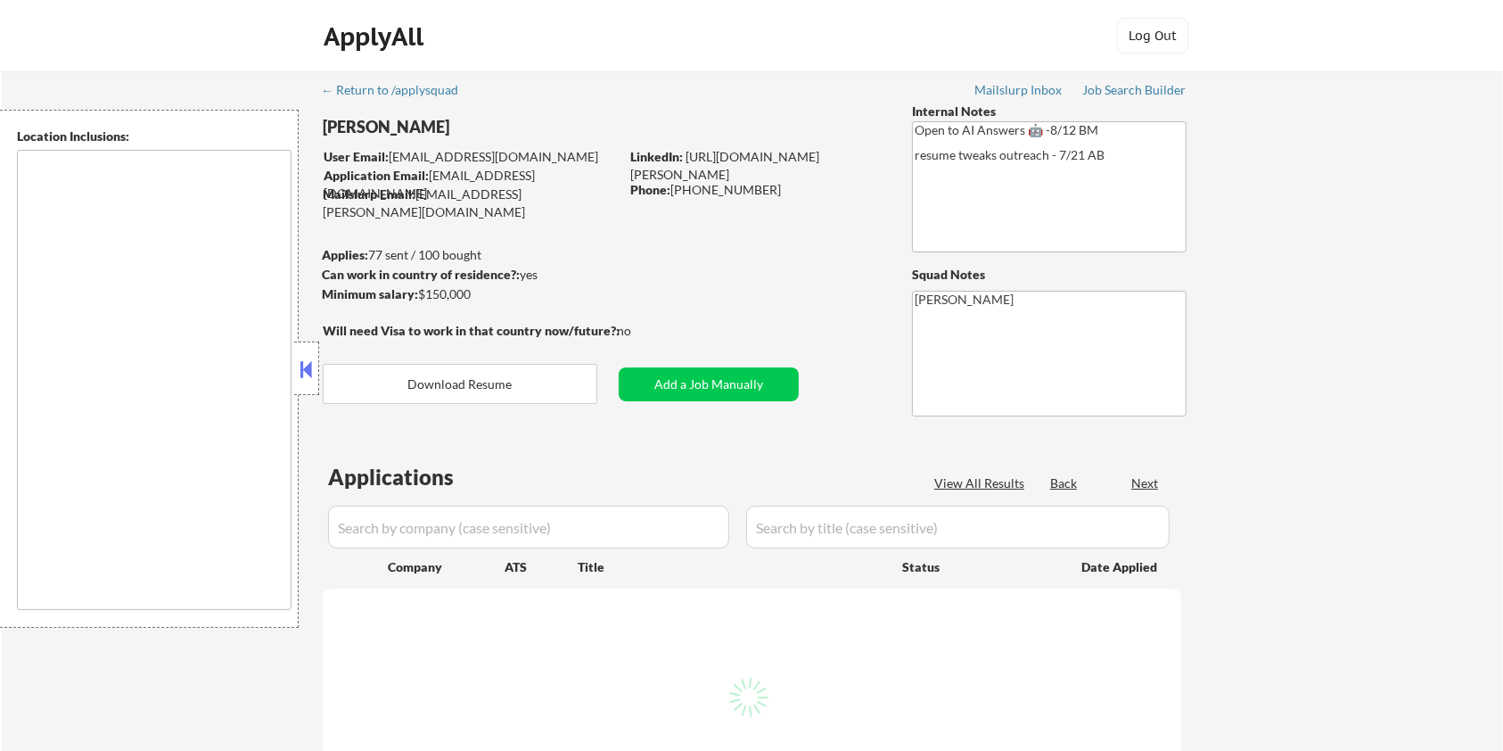
type textarea "remote"
select select ""pending""
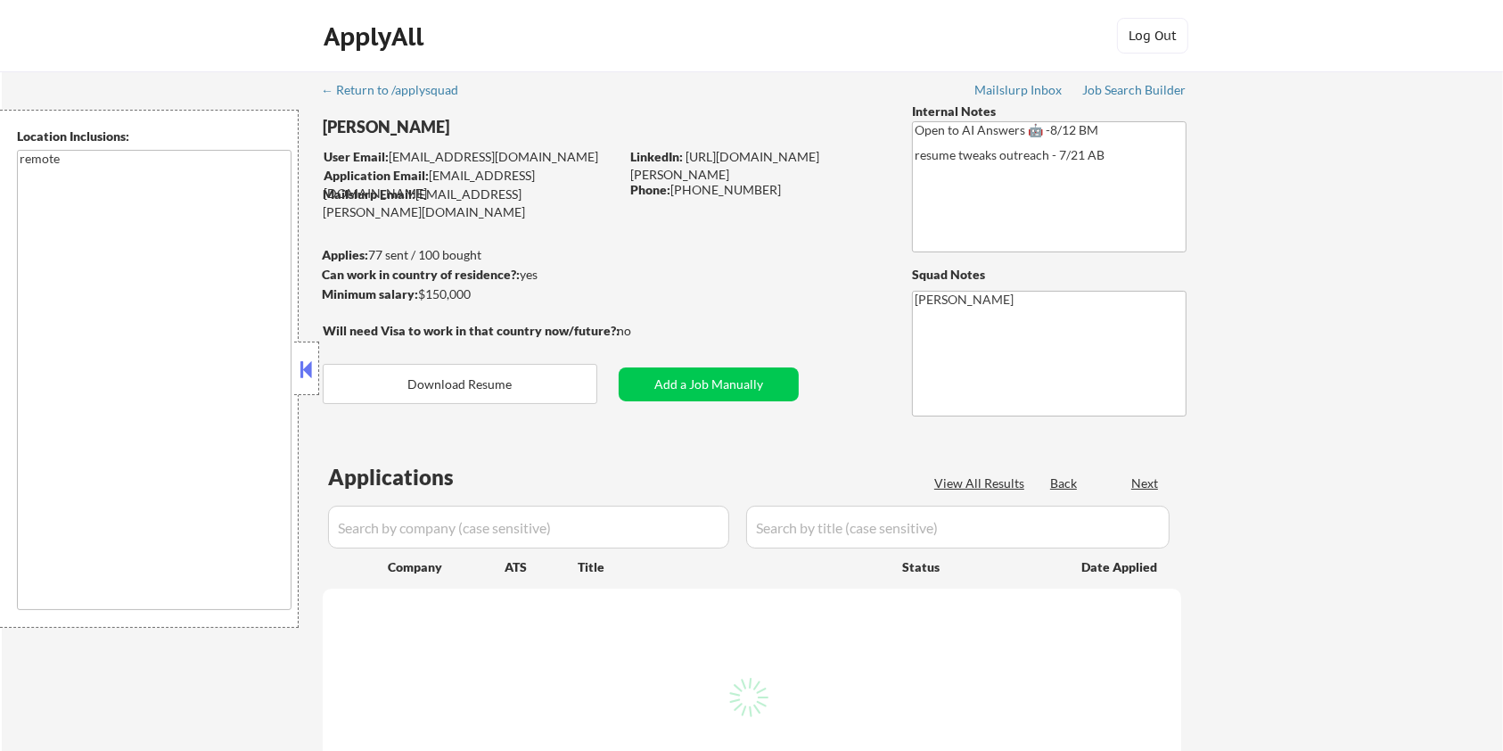
select select ""pending""
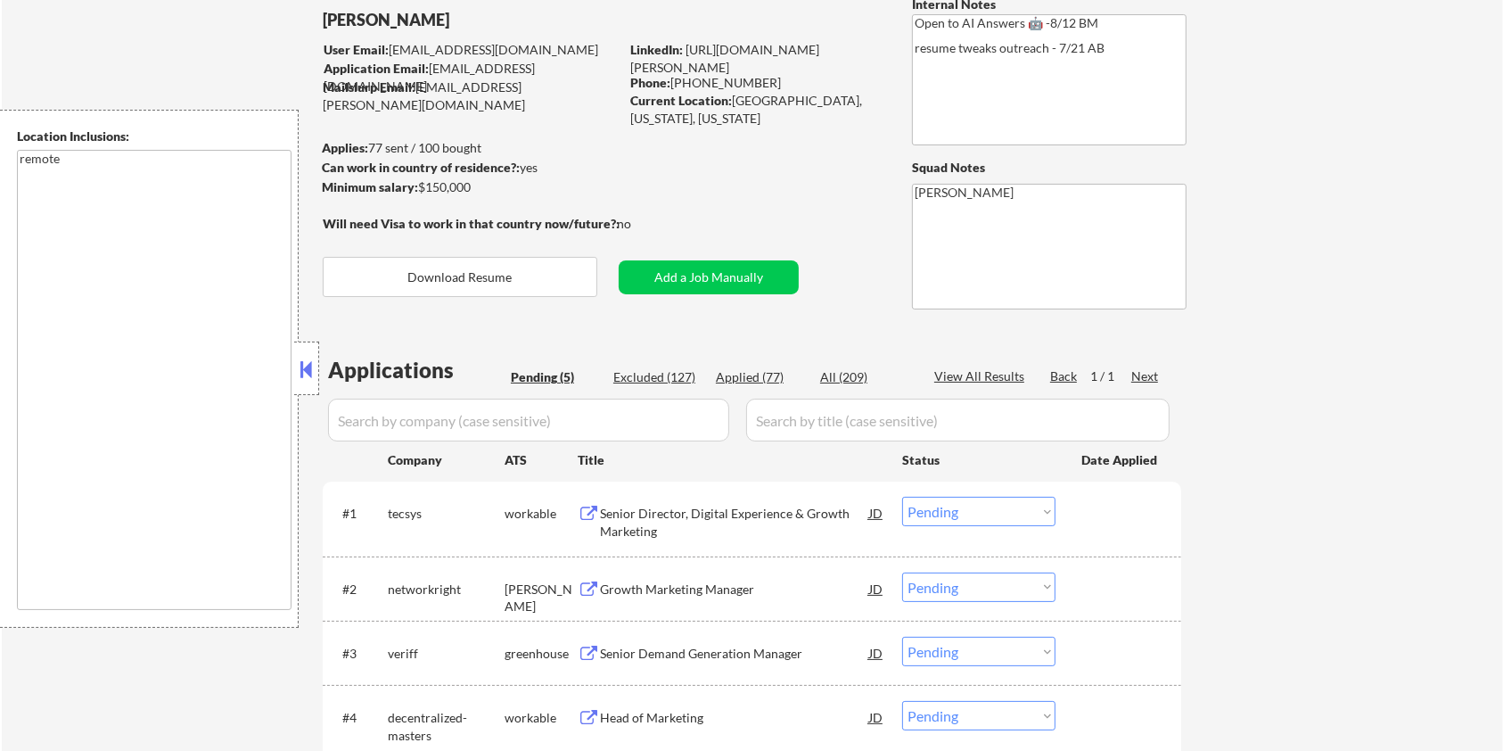
scroll to position [119, 0]
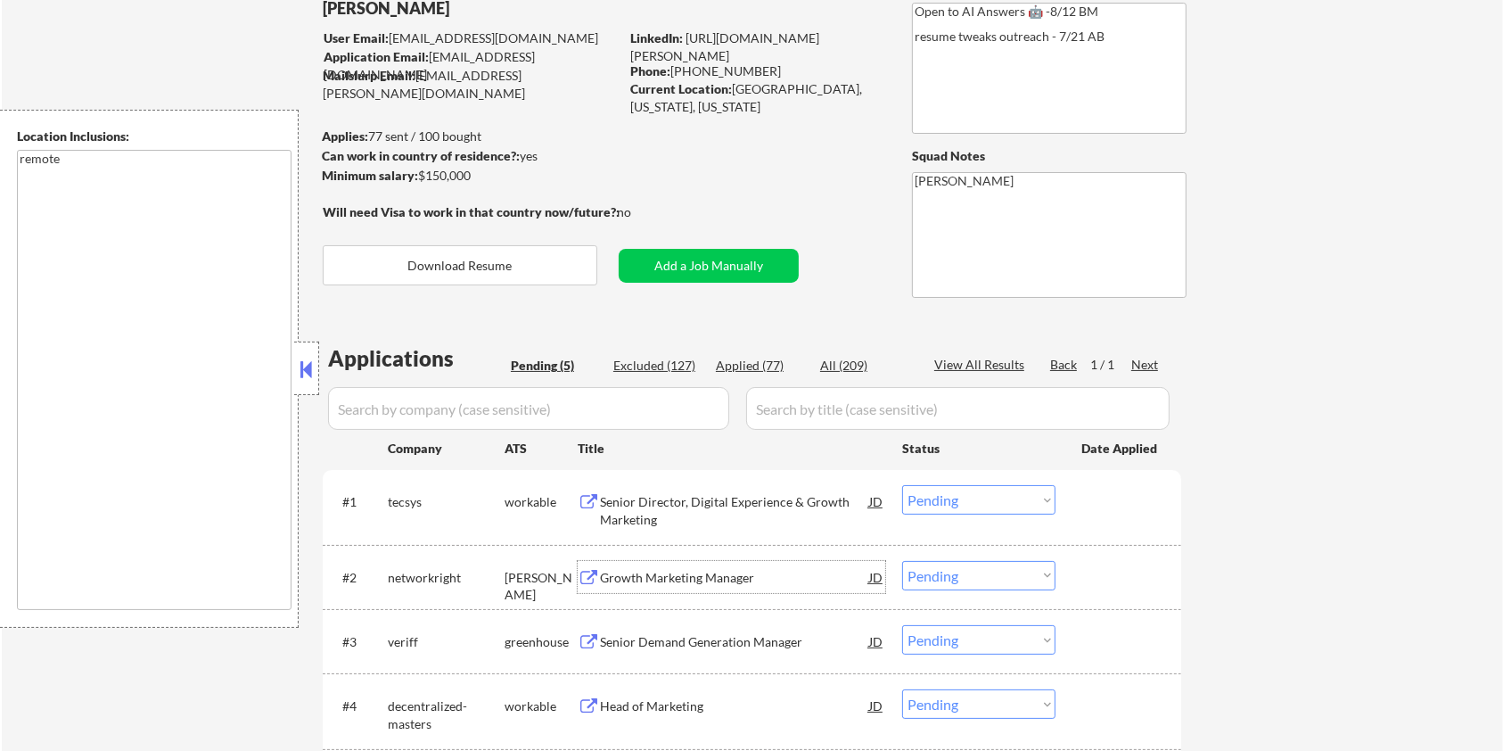
click at [693, 577] on div "Growth Marketing Manager" at bounding box center [734, 578] width 269 height 18
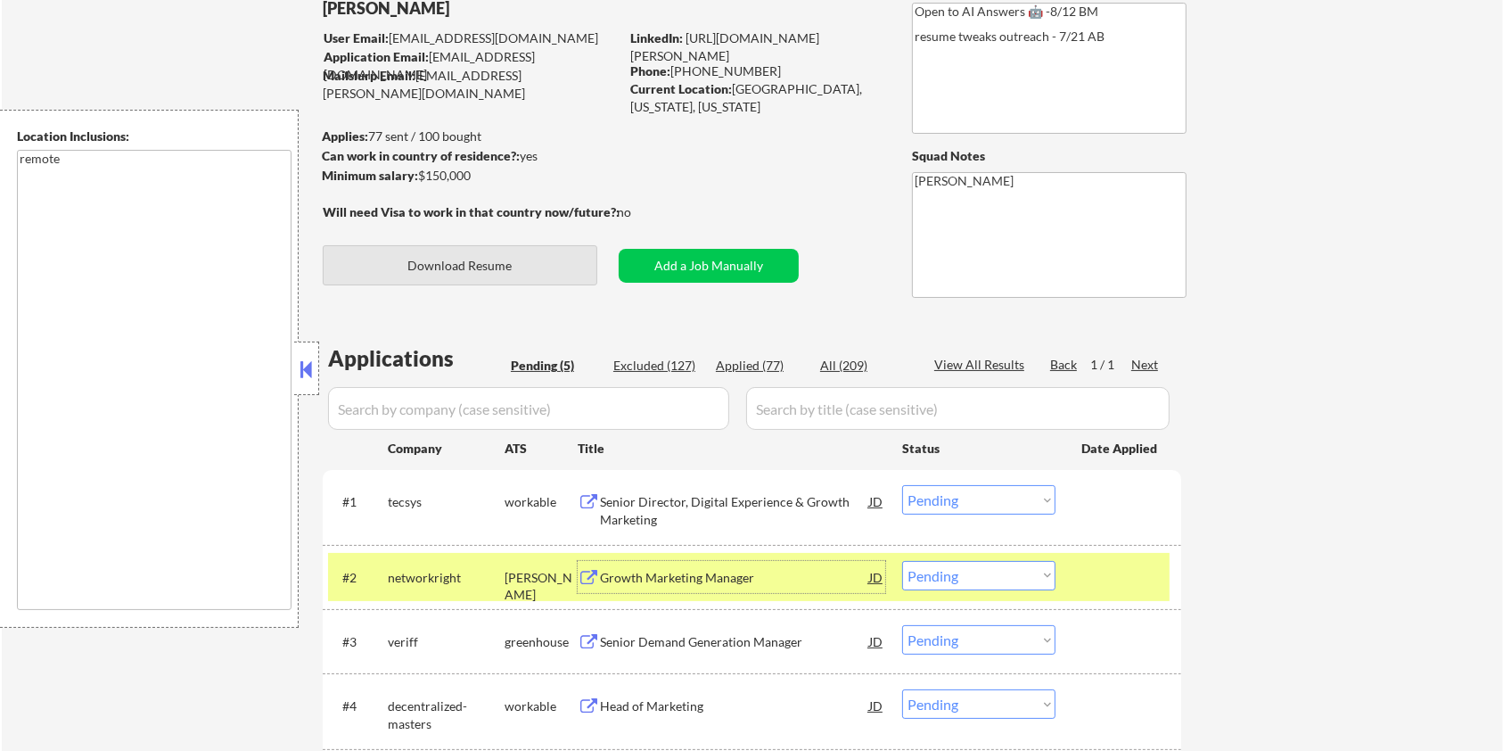
click at [521, 268] on button "Download Resume" at bounding box center [460, 265] width 275 height 40
click at [987, 581] on select "Choose an option... Pending Applied Excluded (Questions) Excluded (Expired) Exc…" at bounding box center [978, 575] width 153 height 29
click at [902, 561] on select "Choose an option... Pending Applied Excluded (Questions) Excluded (Expired) Exc…" at bounding box center [978, 575] width 153 height 29
select select ""pending""
